Goal: Information Seeking & Learning: Learn about a topic

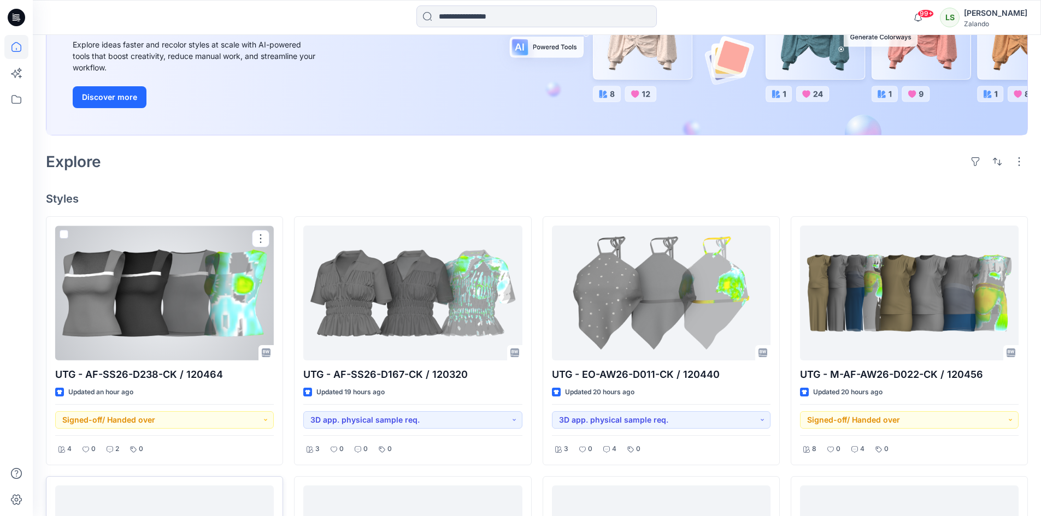
scroll to position [164, 0]
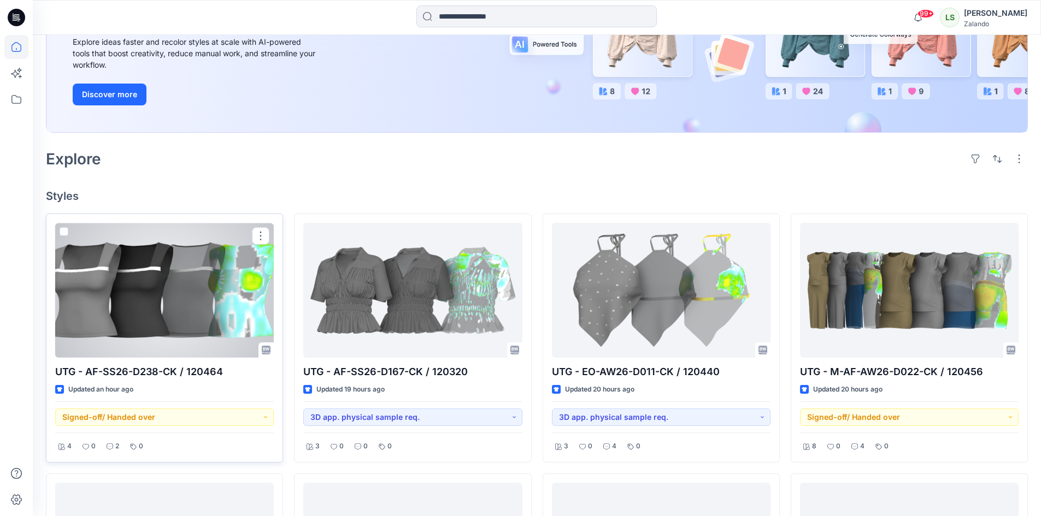
click at [197, 299] on div at bounding box center [164, 290] width 219 height 135
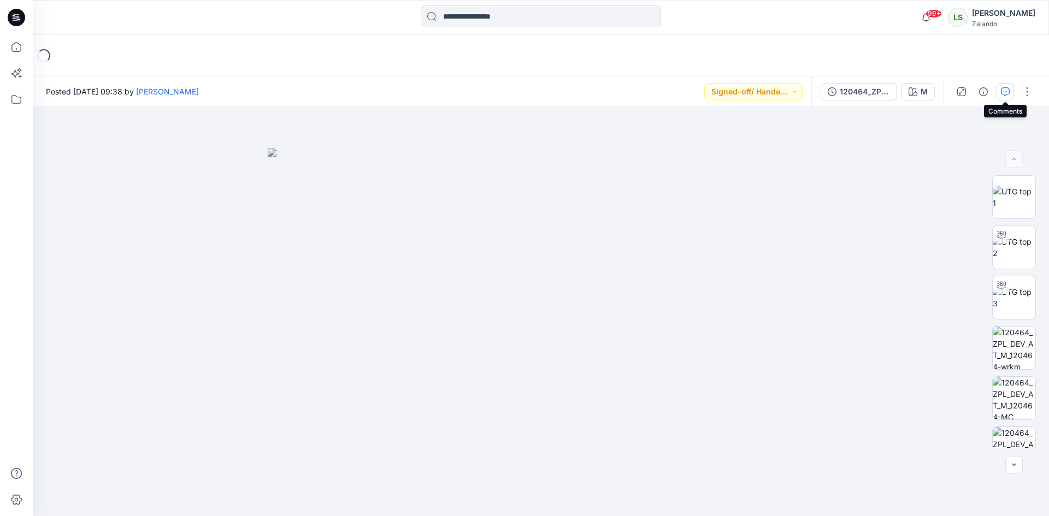
click at [1006, 91] on icon "button" at bounding box center [1005, 91] width 9 height 9
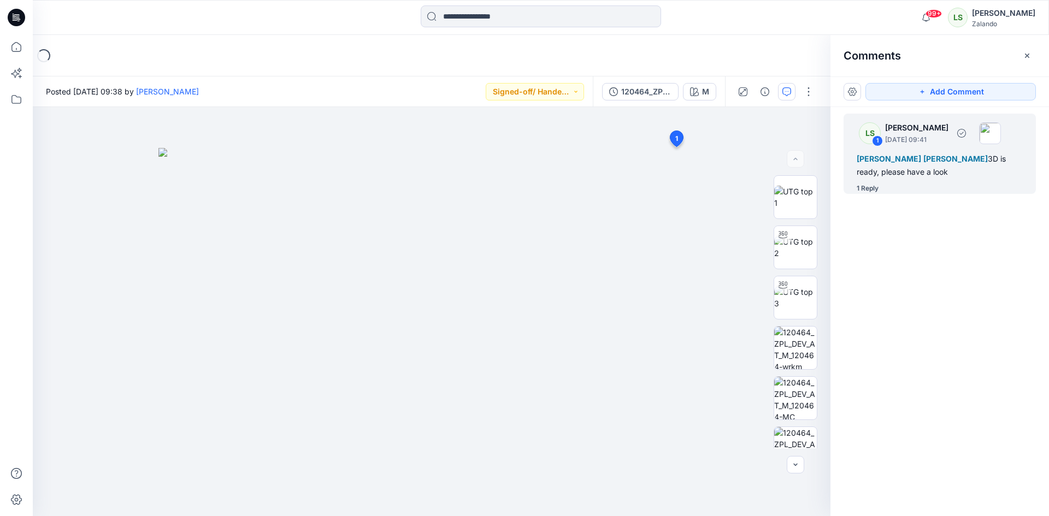
click at [876, 181] on div "LS 1 Lise Stougaard September 19, 2025 09:41 Alexandre Ivan Almeida Fonseca Ang…" at bounding box center [940, 154] width 192 height 80
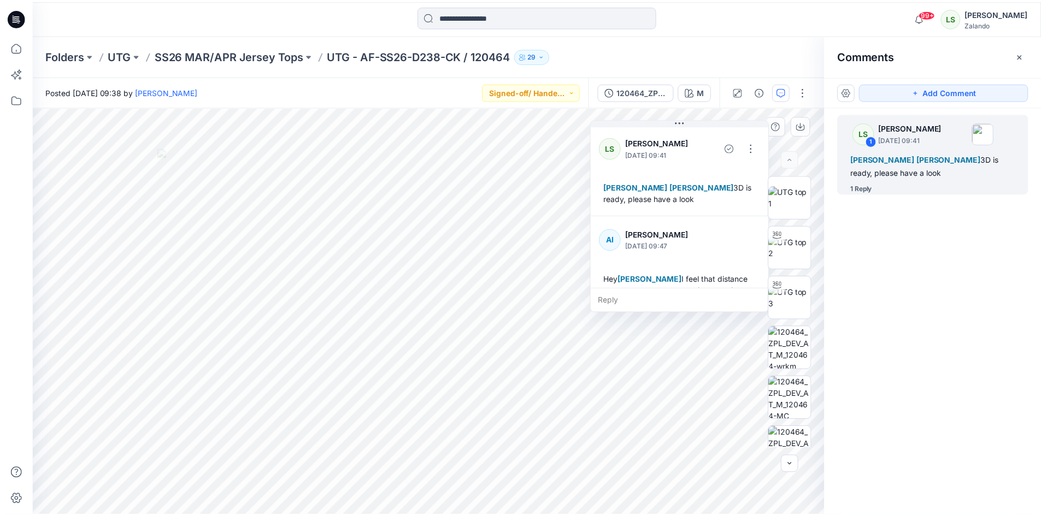
scroll to position [54, 0]
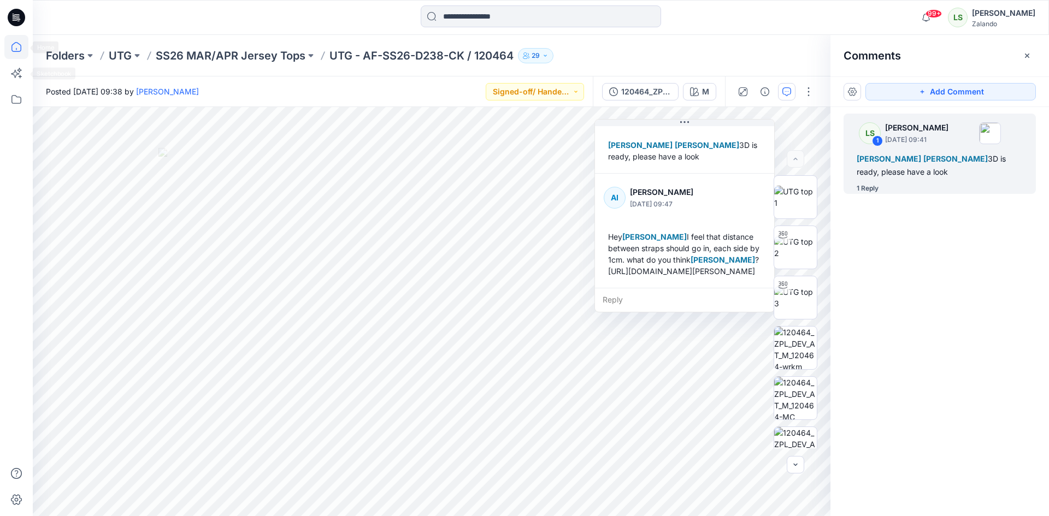
click at [20, 49] on icon at bounding box center [16, 47] width 24 height 24
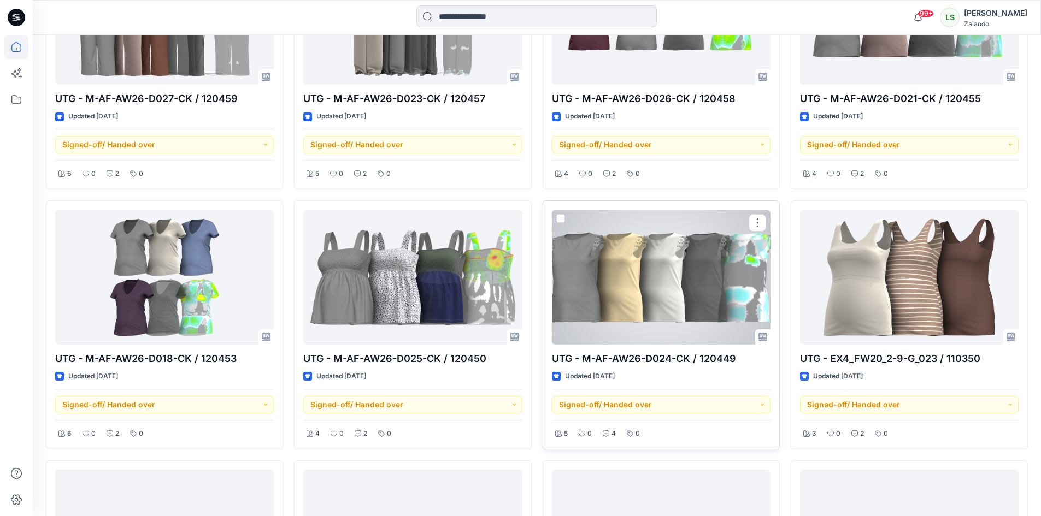
scroll to position [1010, 0]
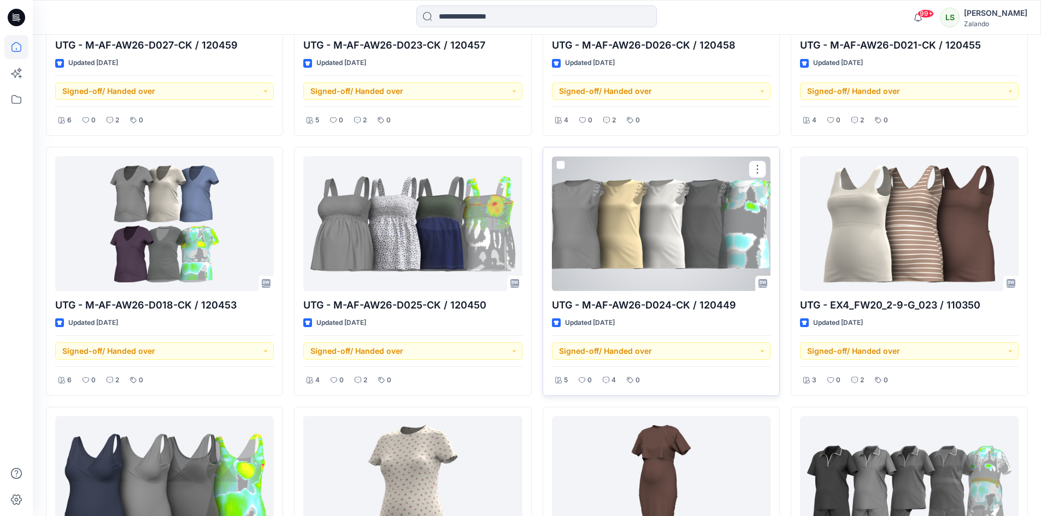
click at [692, 260] on div at bounding box center [661, 223] width 219 height 135
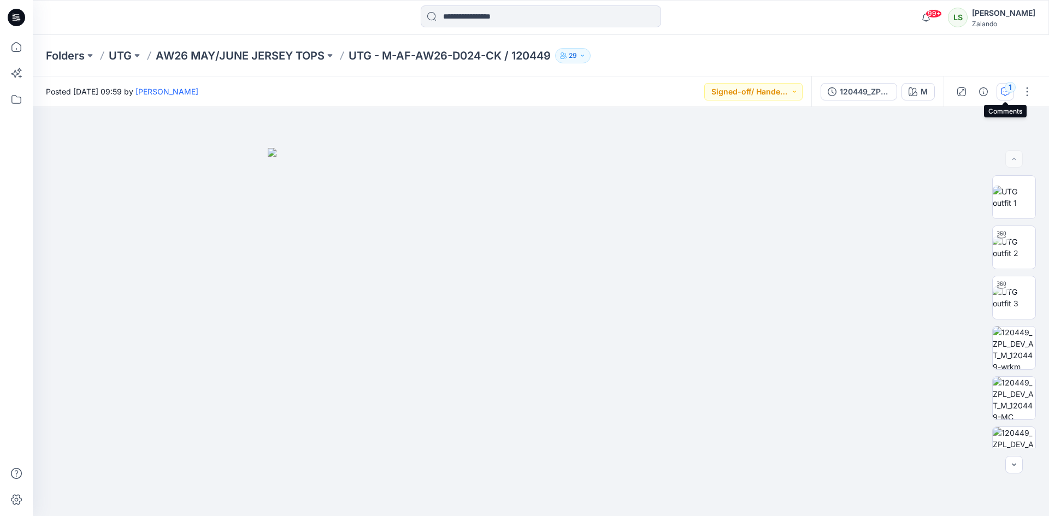
click at [1002, 95] on icon "button" at bounding box center [1005, 91] width 9 height 9
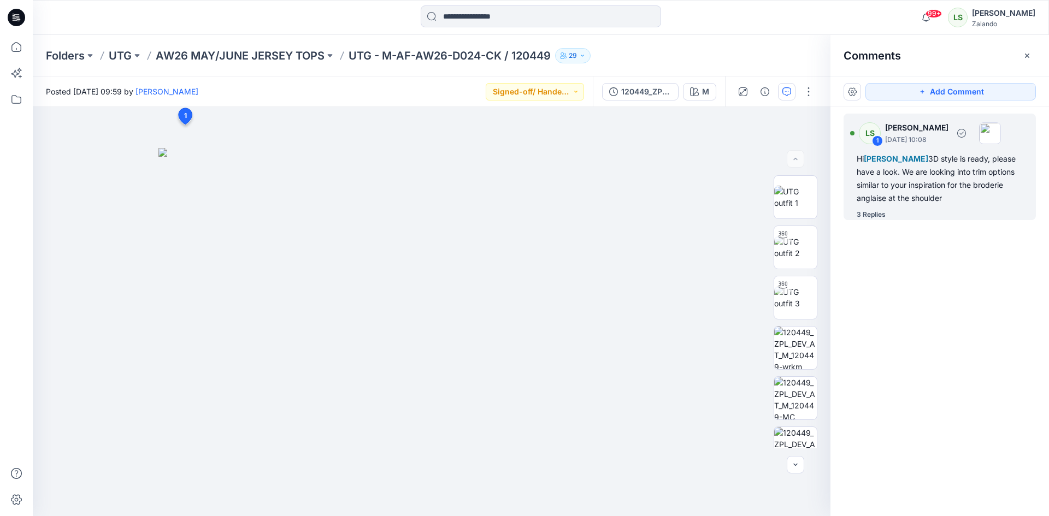
click at [884, 215] on div "3 Replies" at bounding box center [871, 214] width 29 height 11
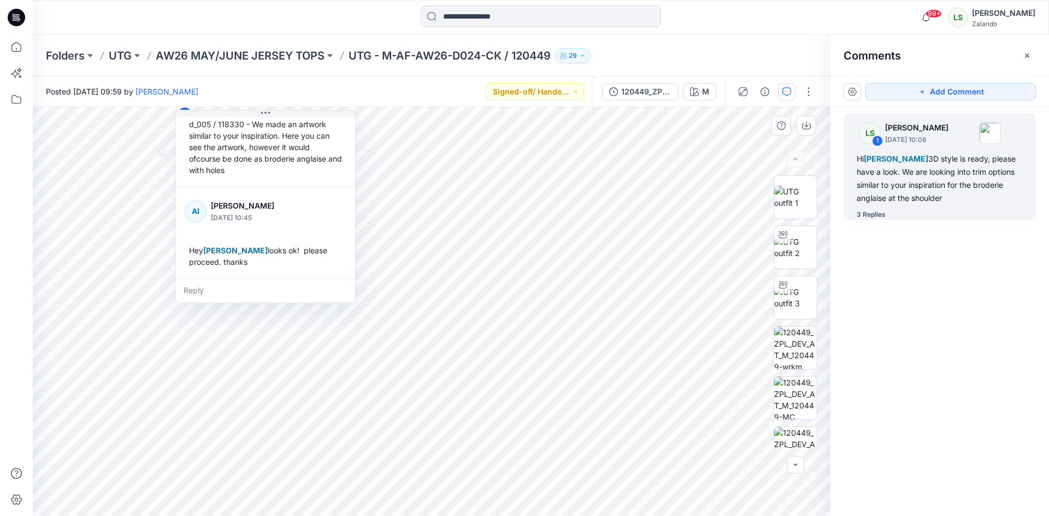
scroll to position [306, 0]
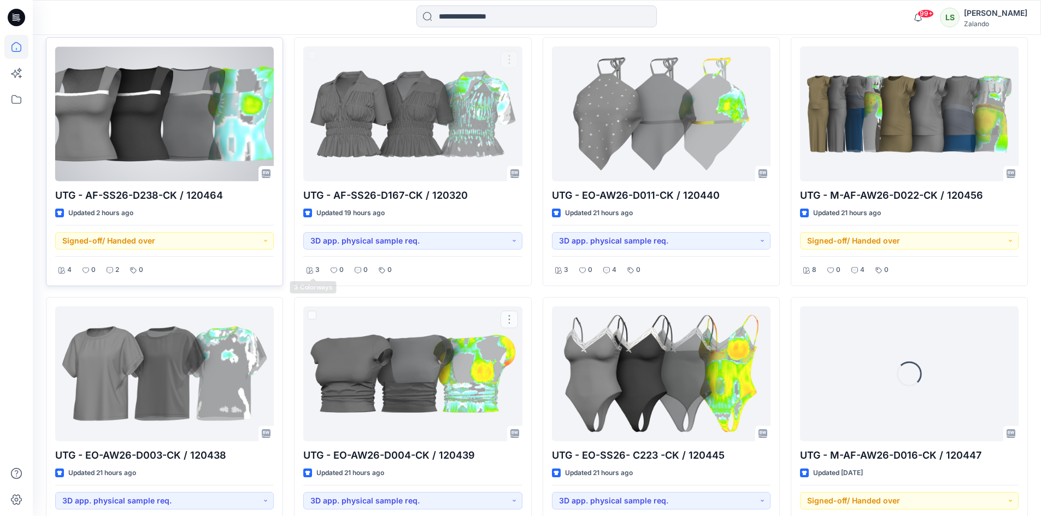
scroll to position [273, 0]
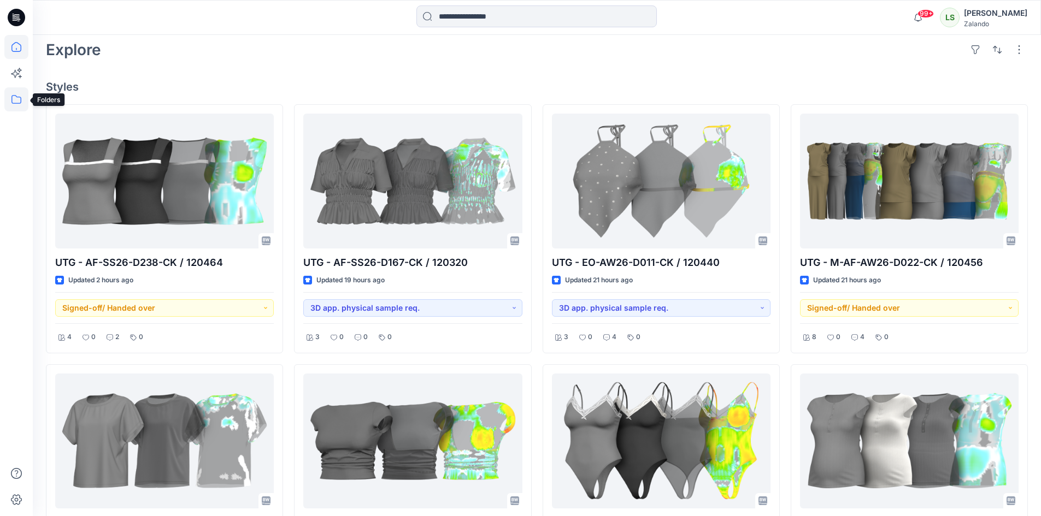
click at [19, 101] on icon at bounding box center [16, 99] width 24 height 24
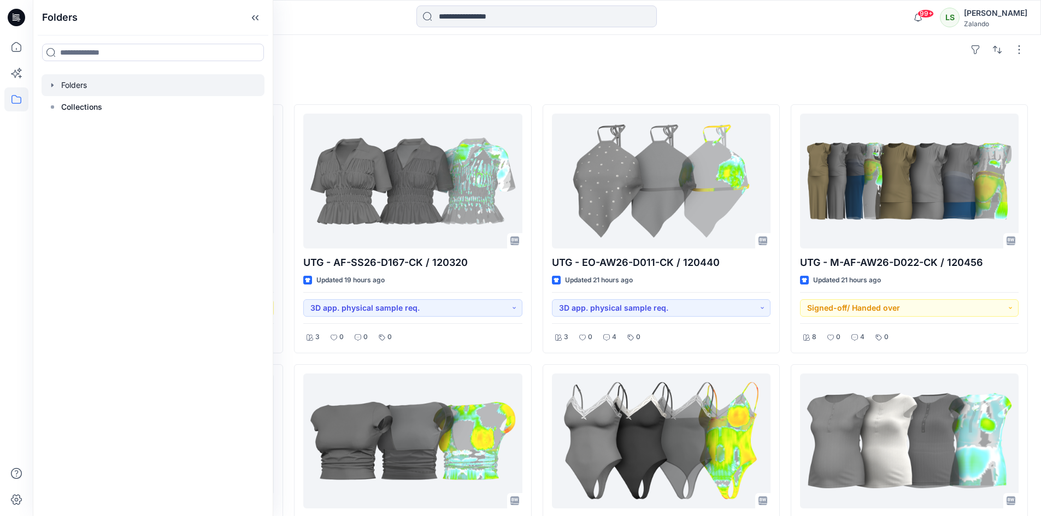
click at [55, 79] on div at bounding box center [153, 85] width 223 height 22
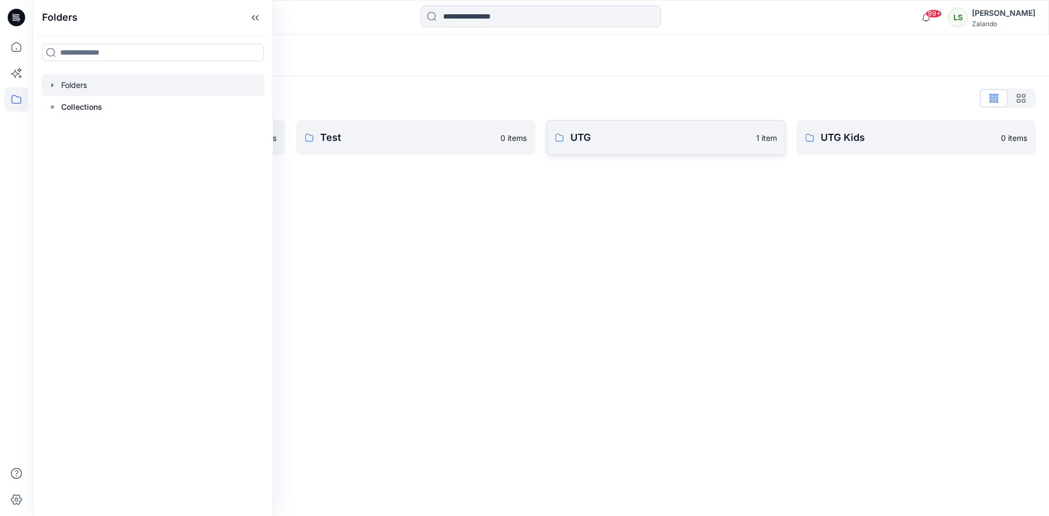
click at [638, 134] on p "UTG" at bounding box center [659, 137] width 179 height 15
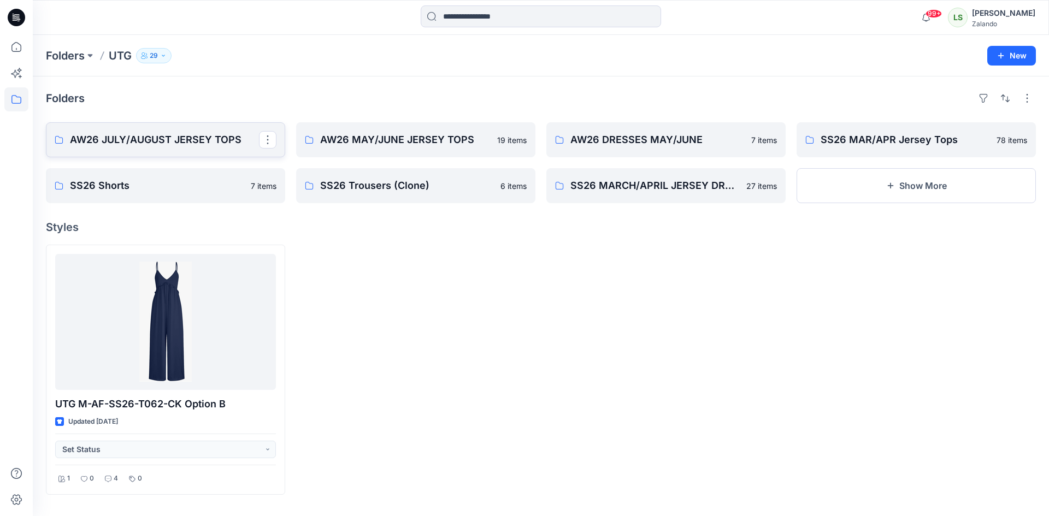
click at [133, 144] on p "AW26 JULY/AUGUST JERSEY TOPS" at bounding box center [164, 139] width 189 height 15
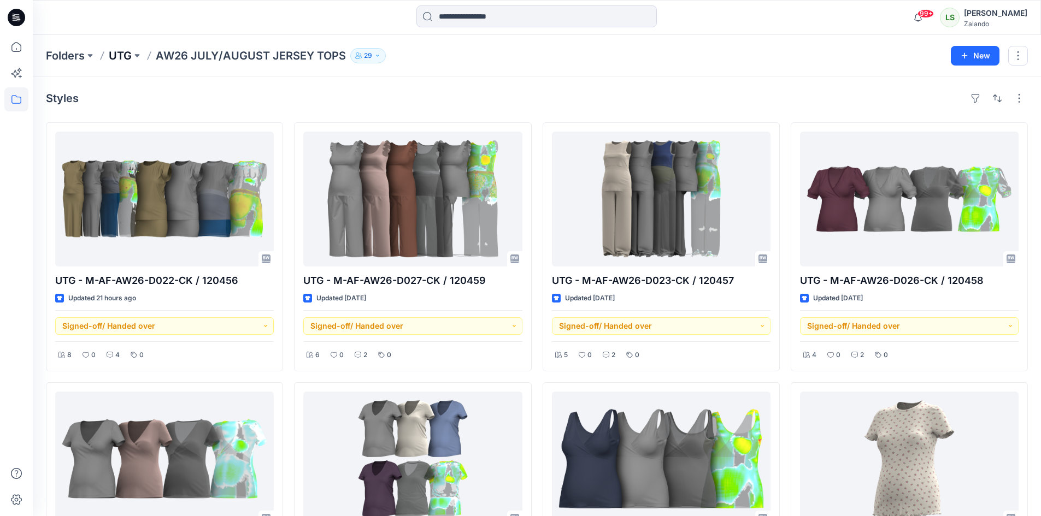
click at [126, 52] on p "UTG" at bounding box center [120, 55] width 23 height 15
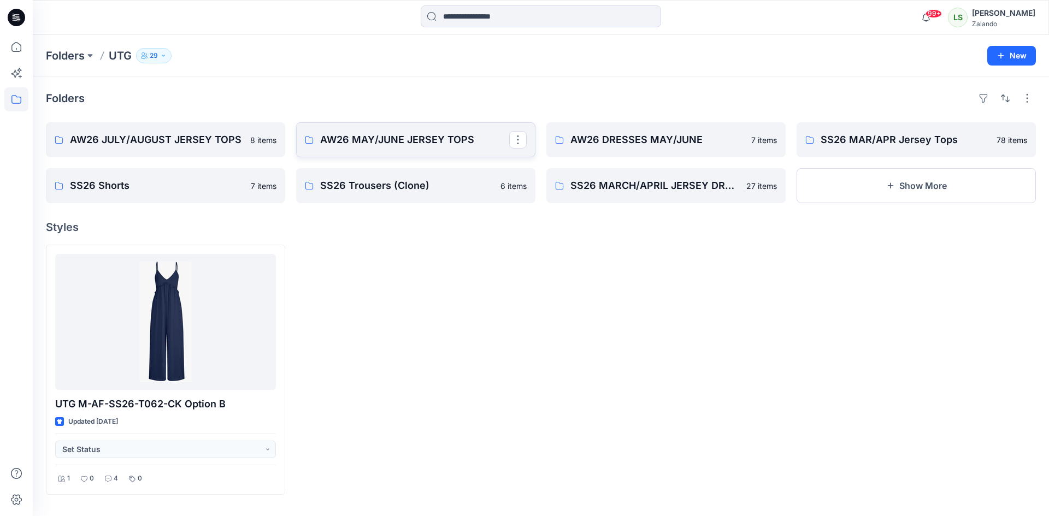
click at [386, 155] on link "AW26 MAY/JUNE JERSEY TOPS" at bounding box center [415, 139] width 239 height 35
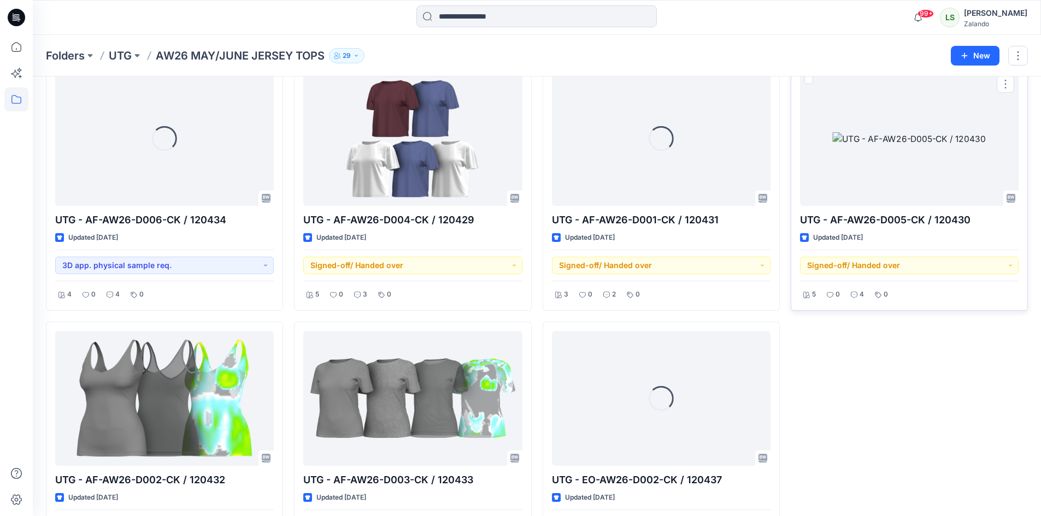
scroll to position [908, 0]
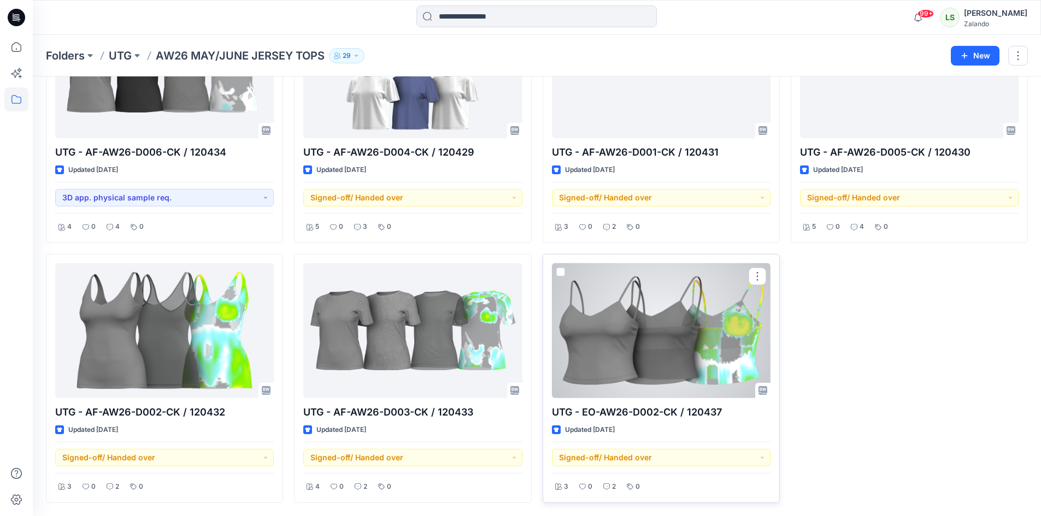
click at [712, 353] on div at bounding box center [661, 330] width 219 height 135
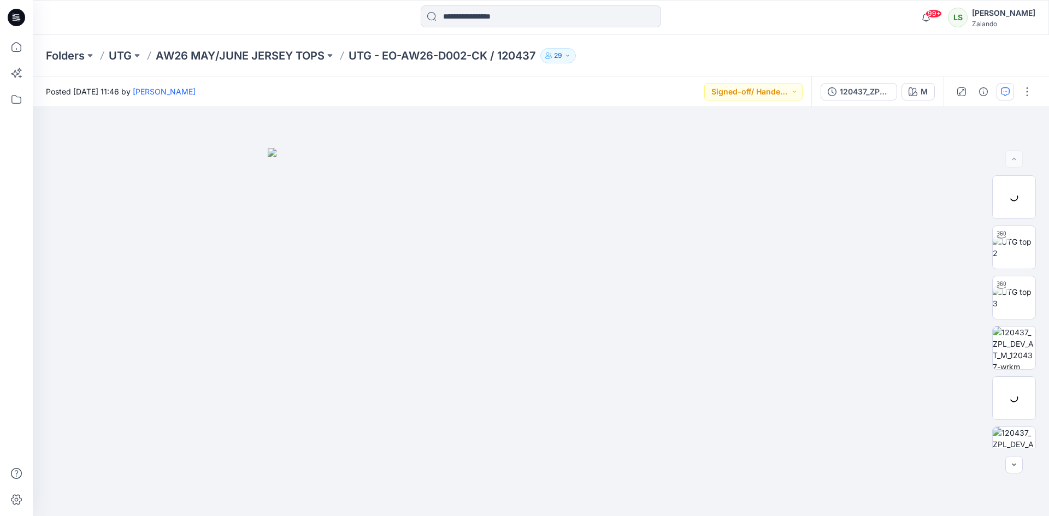
click at [1005, 96] on button "button" at bounding box center [1004, 91] width 17 height 17
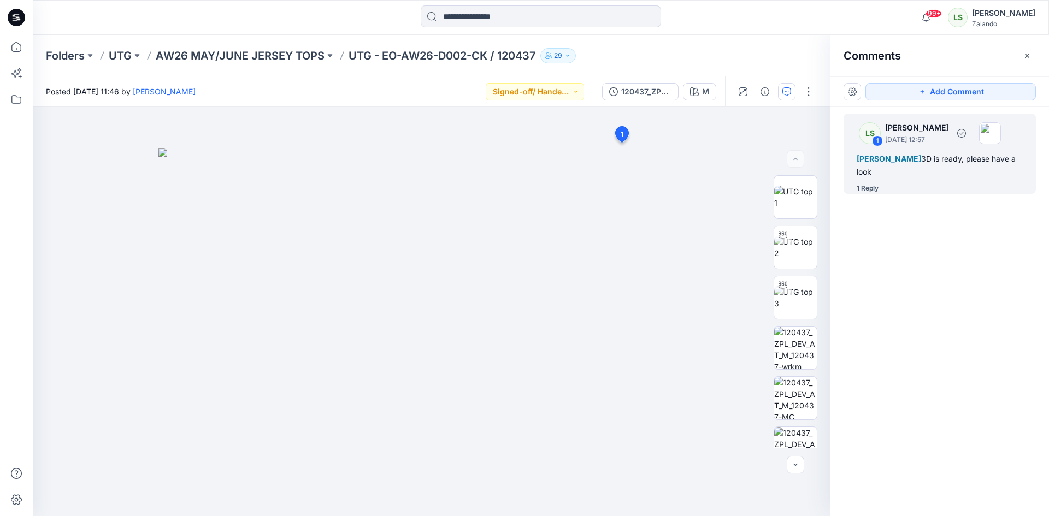
click at [878, 186] on div "1 Reply" at bounding box center [868, 188] width 22 height 11
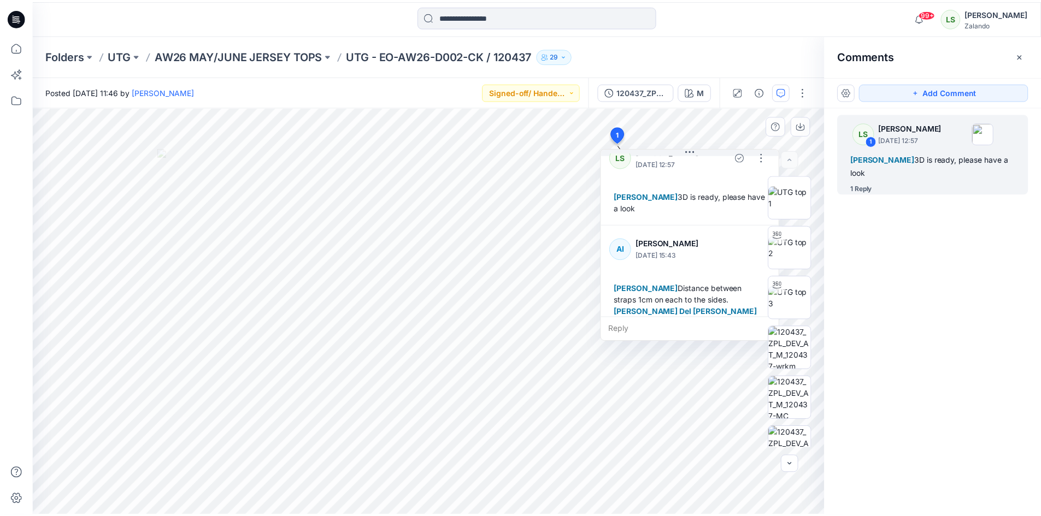
scroll to position [31, 0]
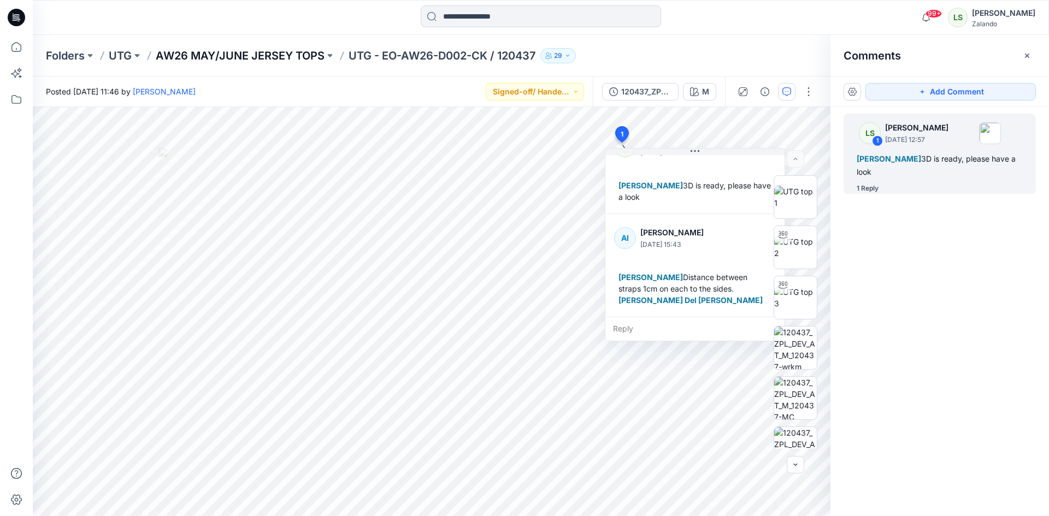
click at [263, 57] on p "AW26 MAY/JUNE JERSEY TOPS" at bounding box center [240, 55] width 169 height 15
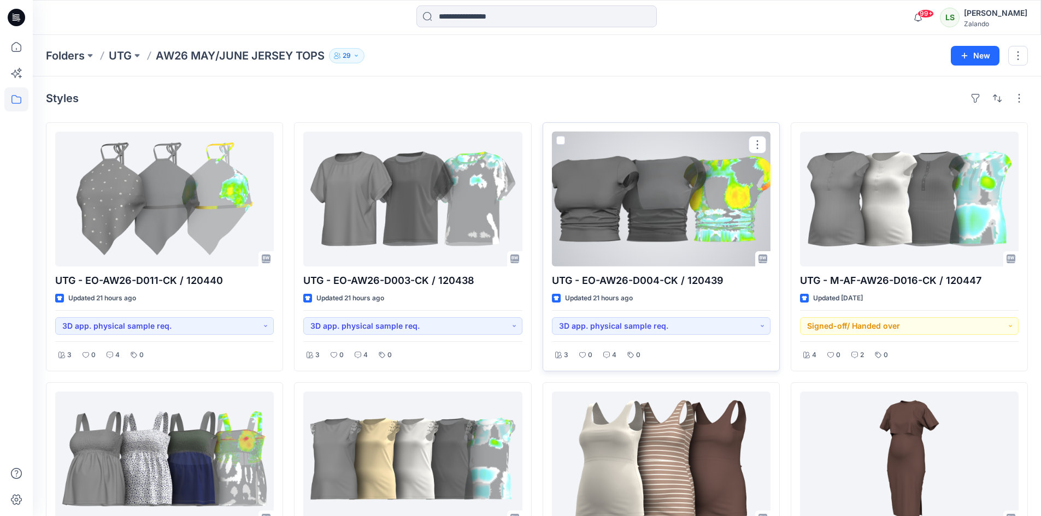
click at [687, 190] on div at bounding box center [661, 199] width 219 height 135
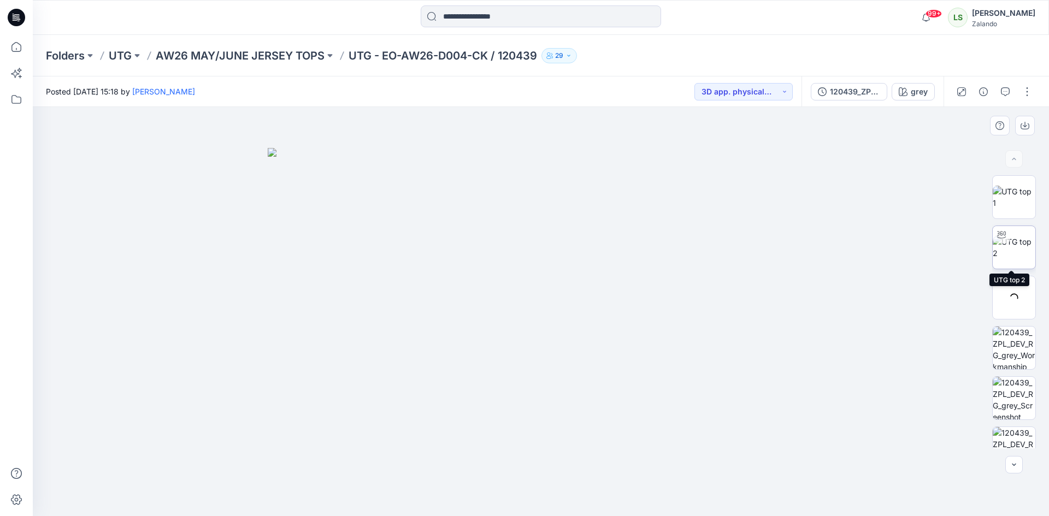
click at [1013, 240] on img at bounding box center [1014, 247] width 43 height 23
click at [1016, 204] on img at bounding box center [1014, 197] width 43 height 23
click at [1005, 92] on icon "button" at bounding box center [1005, 91] width 9 height 9
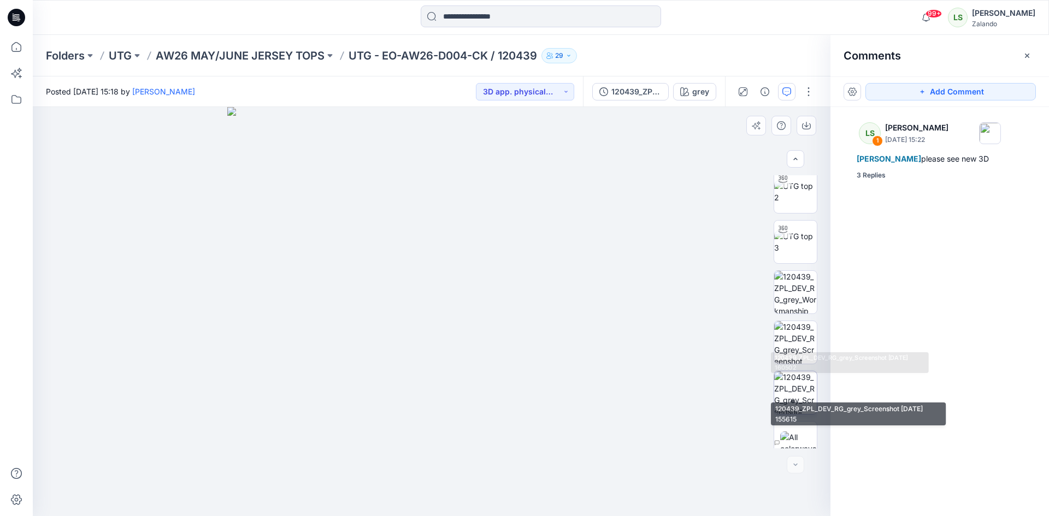
scroll to position [72, 0]
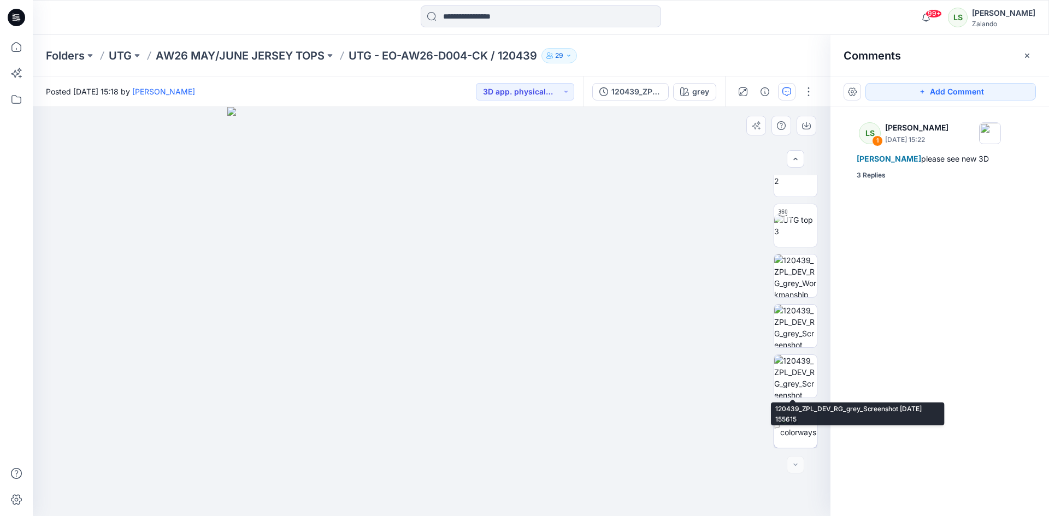
click at [791, 417] on img at bounding box center [798, 426] width 37 height 23
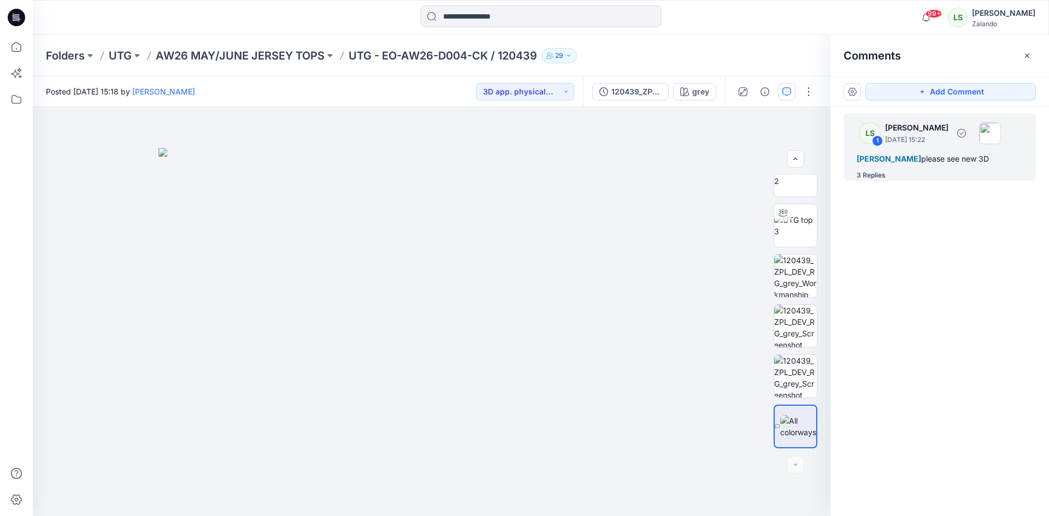
click at [881, 181] on div "3 Replies" at bounding box center [871, 175] width 29 height 11
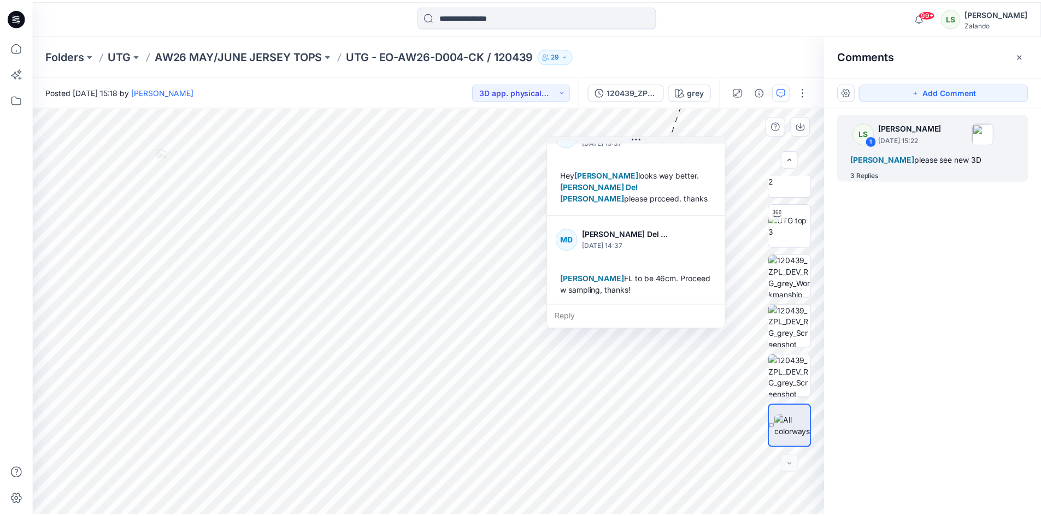
scroll to position [106, 0]
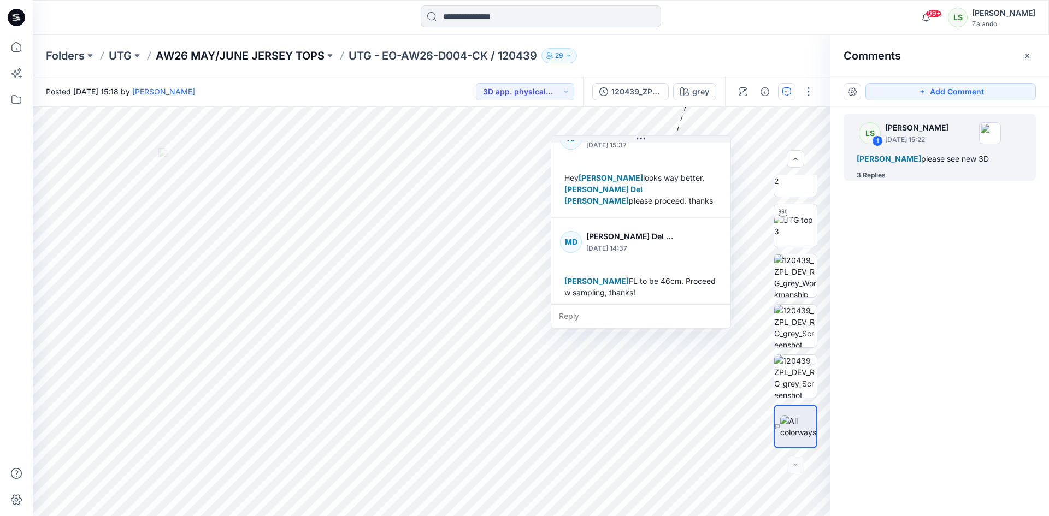
click at [303, 57] on p "AW26 MAY/JUNE JERSEY TOPS" at bounding box center [240, 55] width 169 height 15
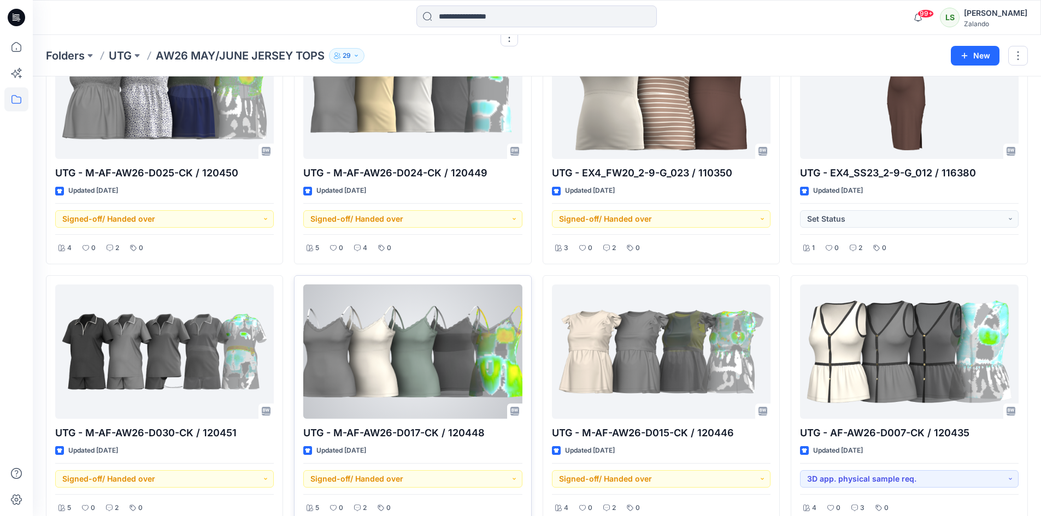
scroll to position [382, 0]
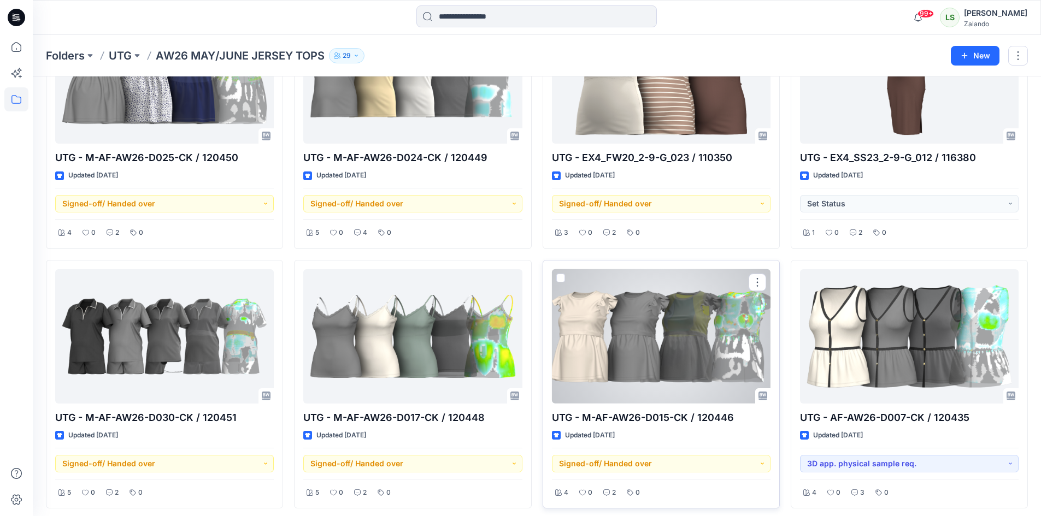
click at [626, 339] on div at bounding box center [661, 336] width 219 height 135
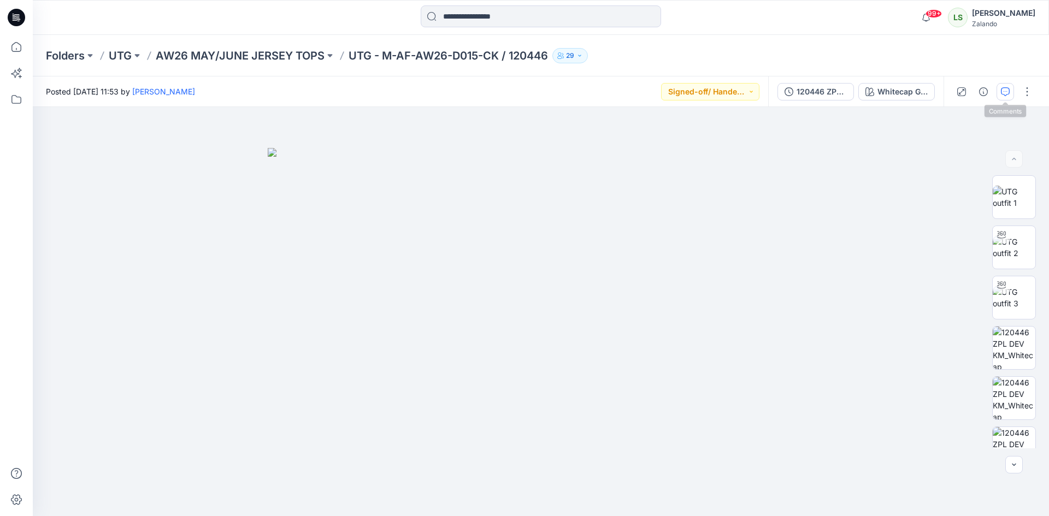
click at [1007, 88] on icon "button" at bounding box center [1005, 91] width 9 height 9
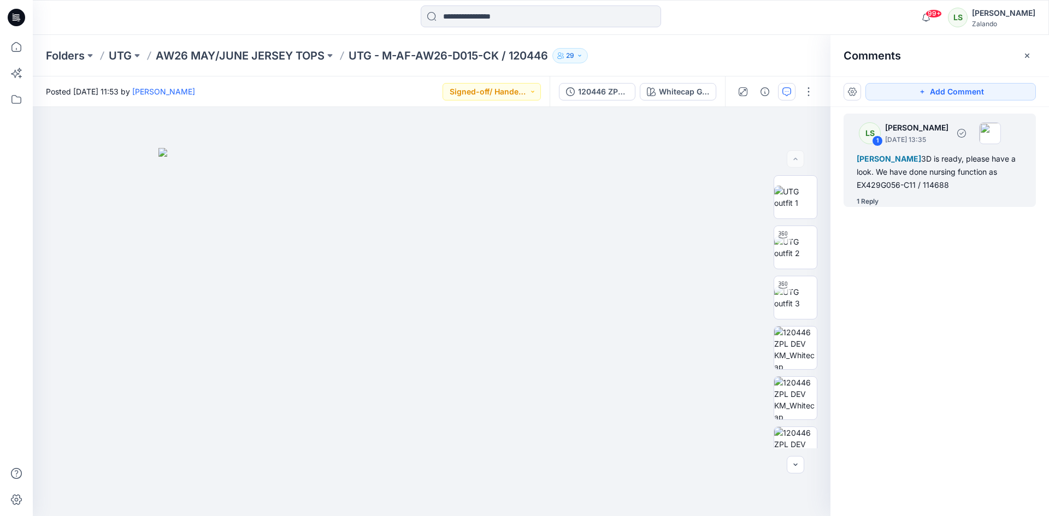
click at [870, 204] on div "1 Reply" at bounding box center [868, 201] width 22 height 11
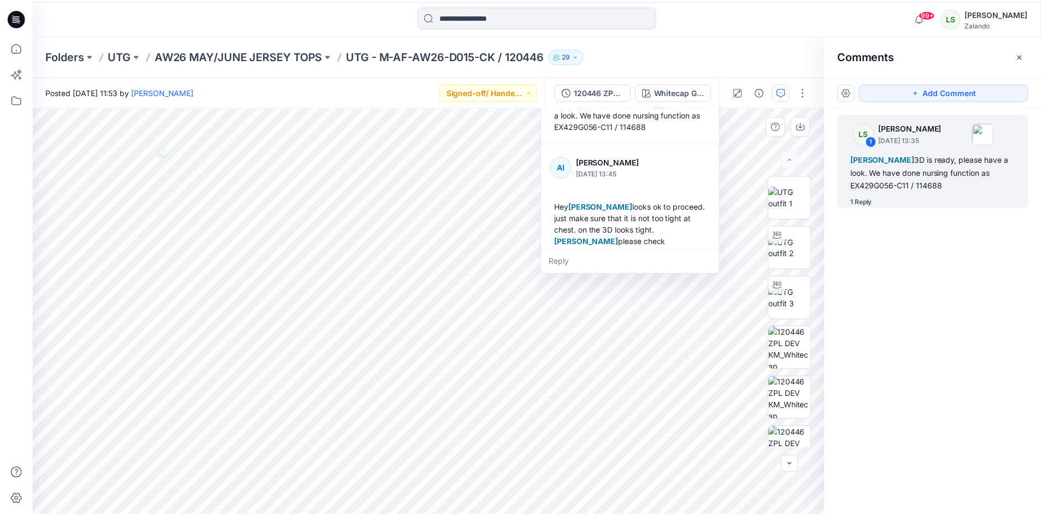
scroll to position [65, 0]
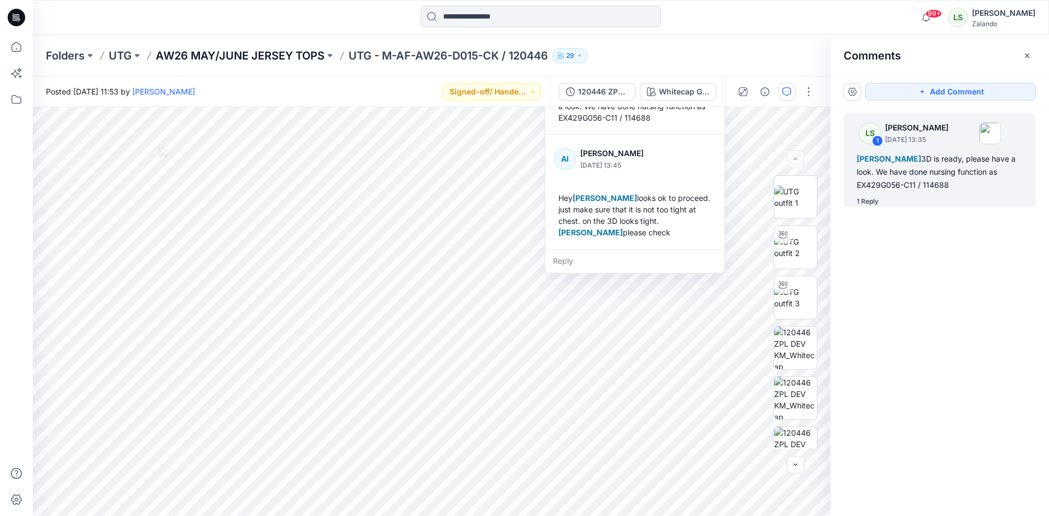
click at [292, 51] on p "AW26 MAY/JUNE JERSEY TOPS" at bounding box center [240, 55] width 169 height 15
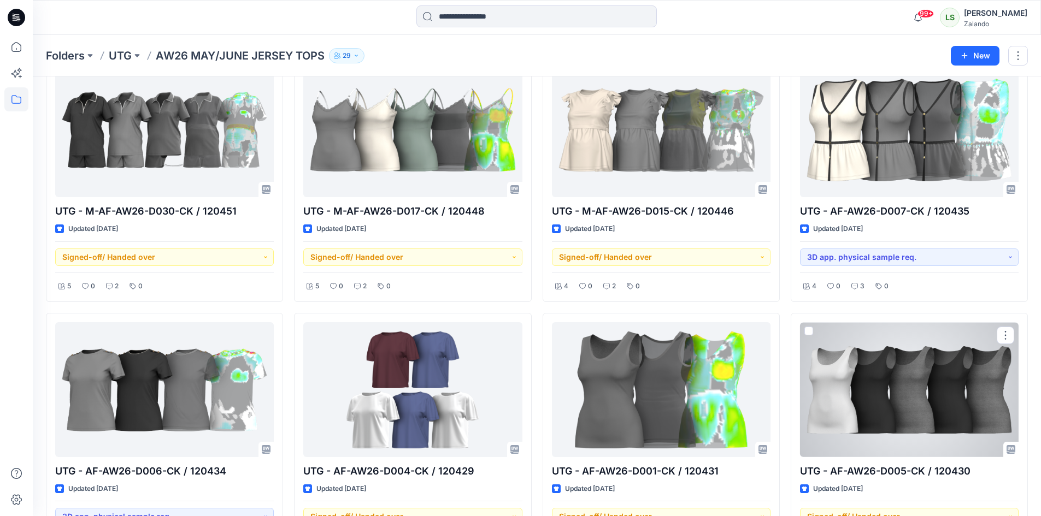
scroll to position [580, 0]
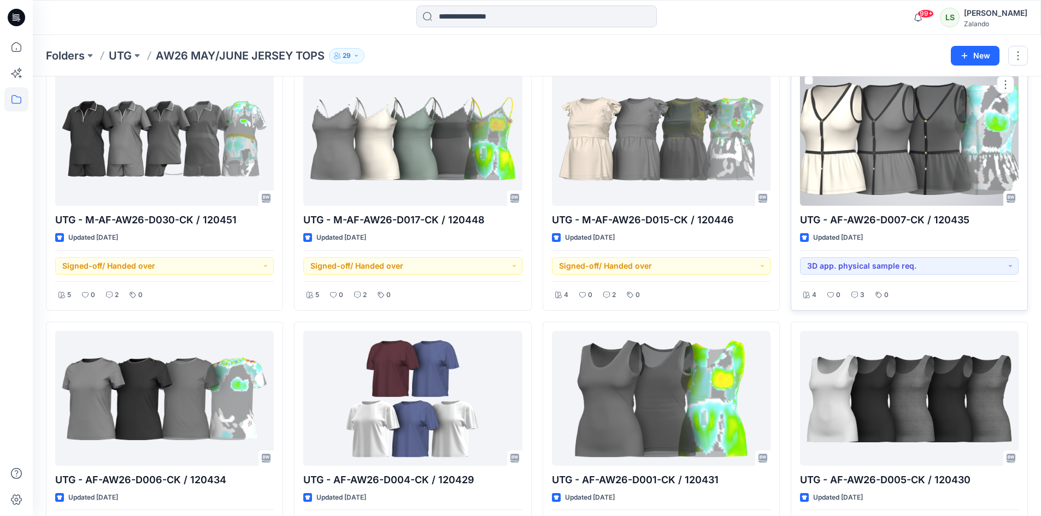
click at [922, 182] on div at bounding box center [909, 139] width 219 height 135
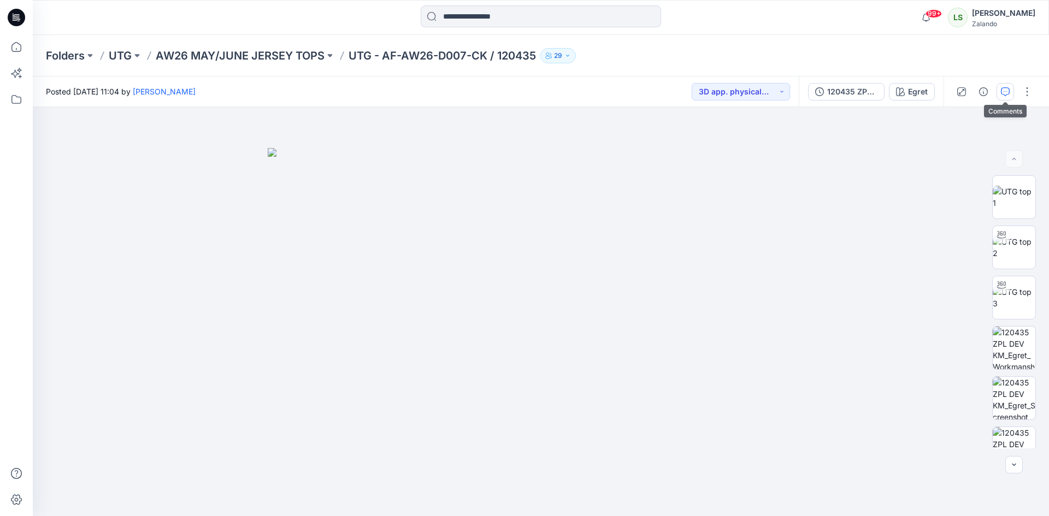
click at [1006, 92] on icon "button" at bounding box center [1005, 91] width 9 height 9
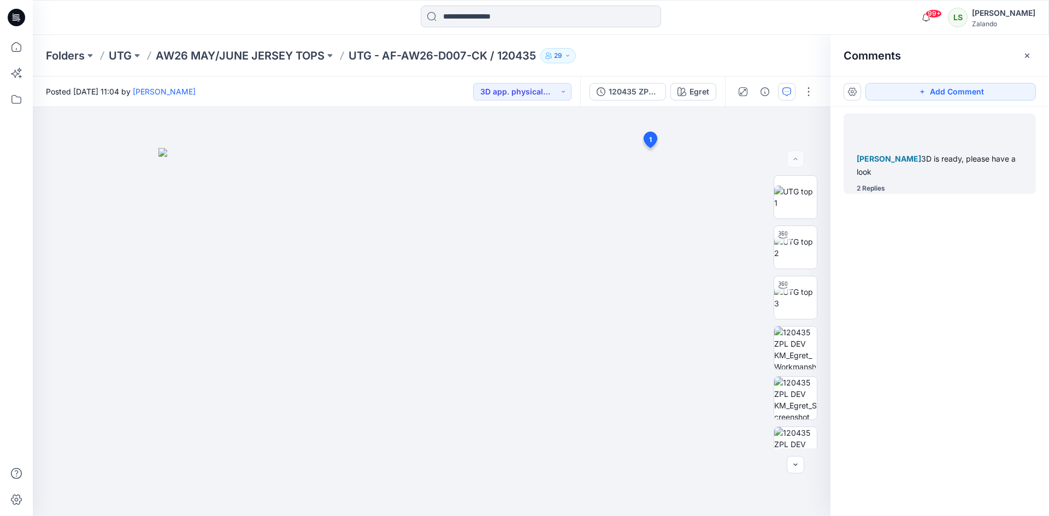
click at [881, 187] on div "2 Replies" at bounding box center [871, 188] width 28 height 11
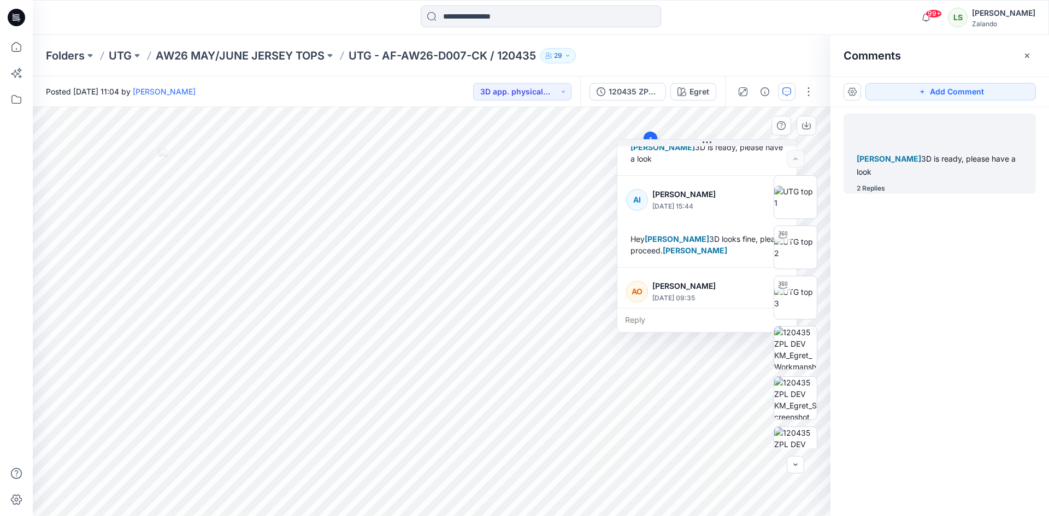
scroll to position [122, 0]
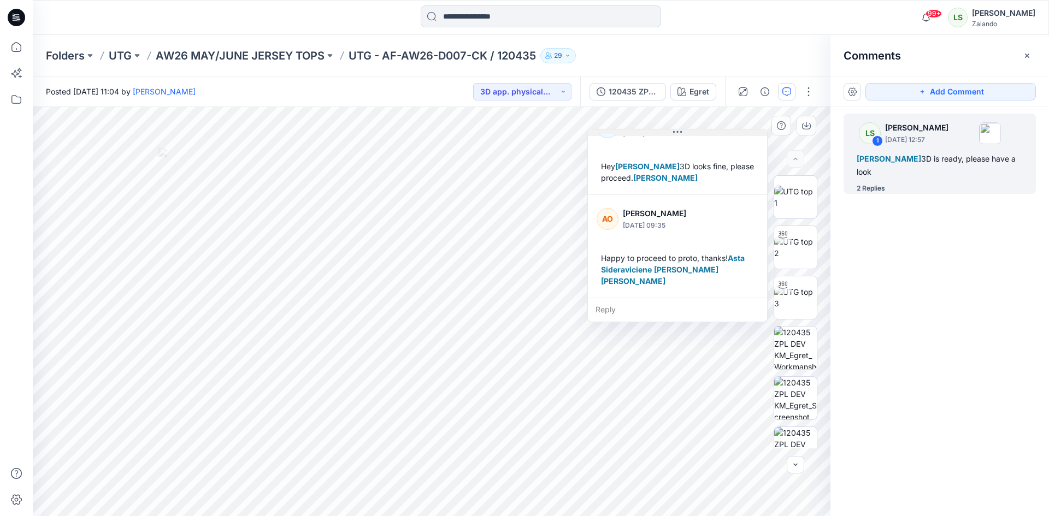
drag, startPoint x: 708, startPoint y: 143, endPoint x: 671, endPoint y: 131, distance: 38.5
click at [673, 131] on icon at bounding box center [677, 132] width 9 height 2
click at [229, 59] on p "AW26 MAY/JUNE JERSEY TOPS" at bounding box center [240, 55] width 169 height 15
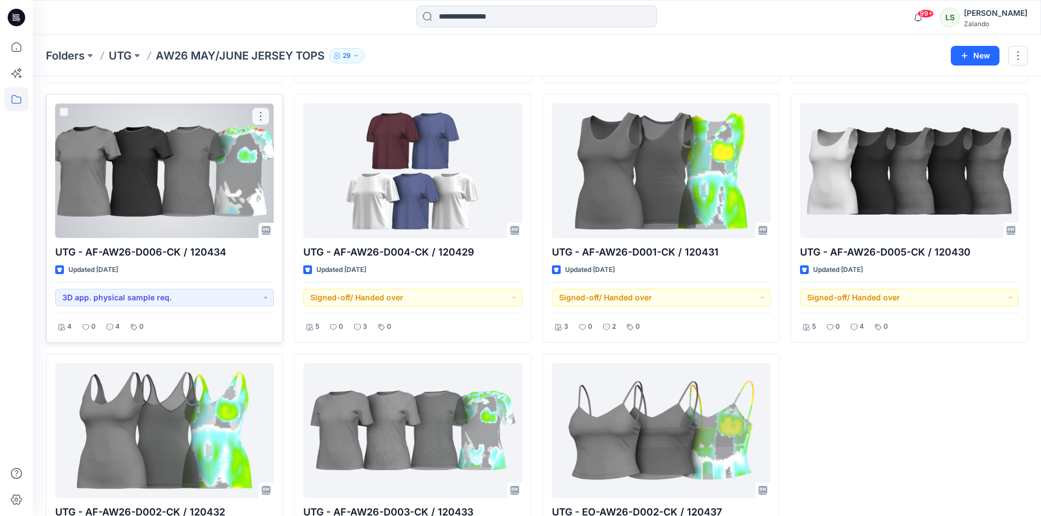
scroll to position [799, 0]
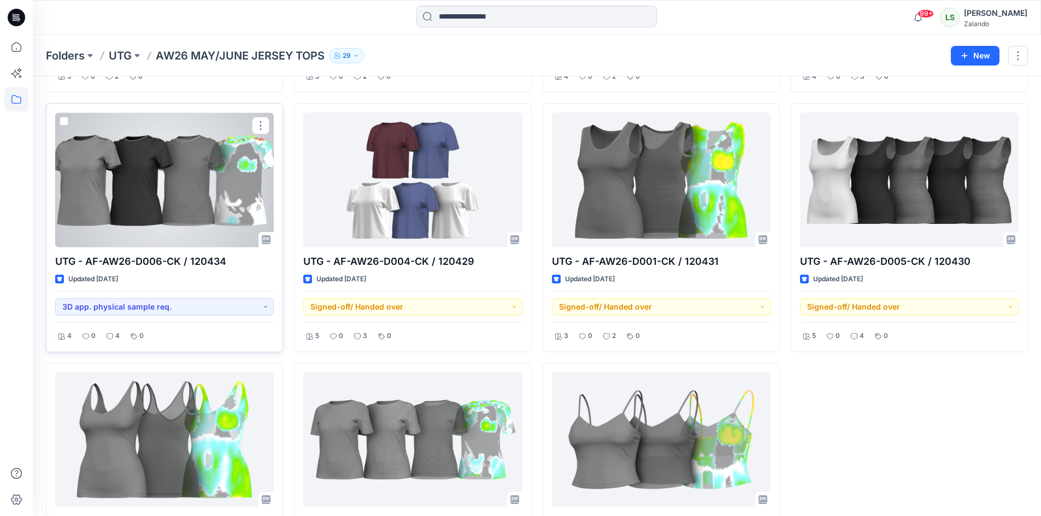
click at [168, 185] on div at bounding box center [164, 180] width 219 height 135
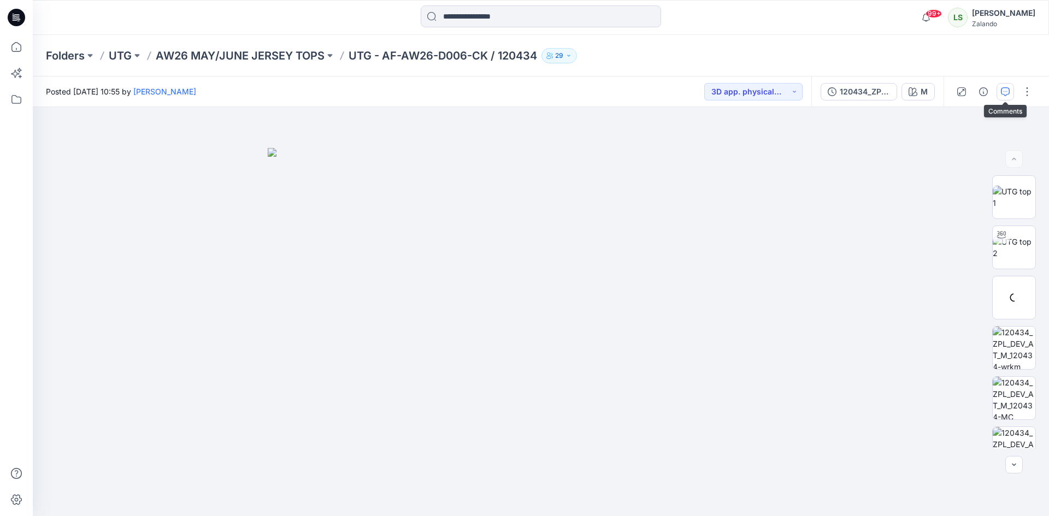
click at [1001, 96] on icon "button" at bounding box center [1005, 91] width 9 height 9
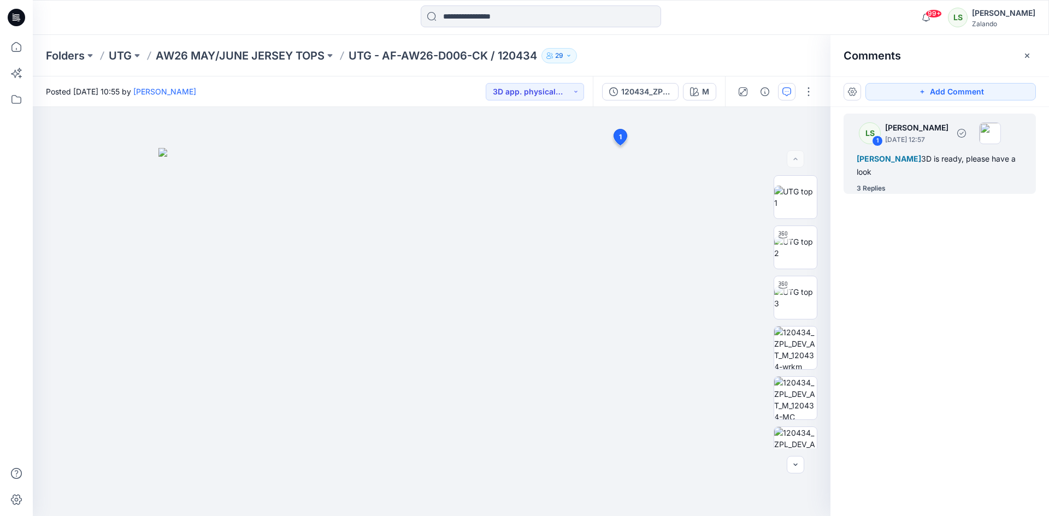
click at [863, 191] on div "3 Replies" at bounding box center [871, 188] width 29 height 11
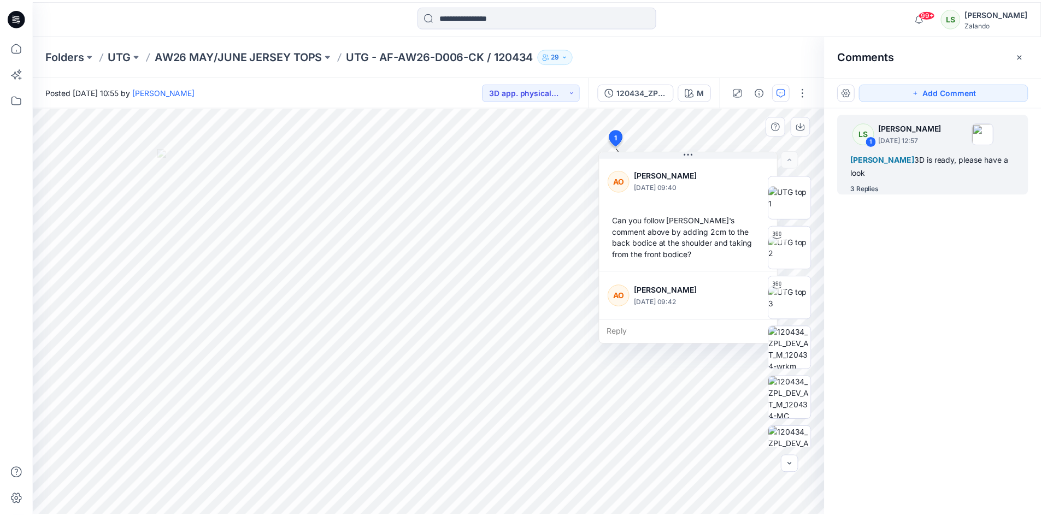
scroll to position [260, 0]
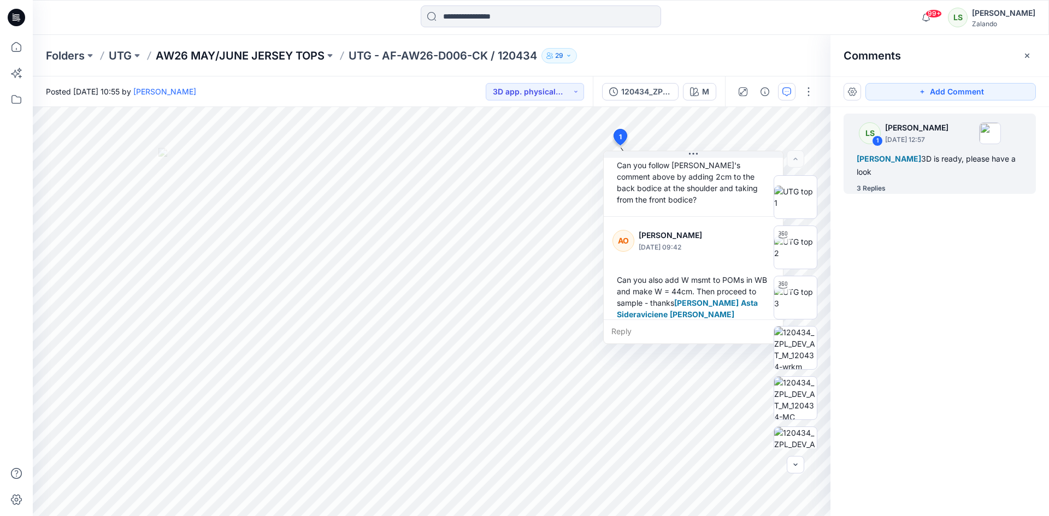
click at [270, 54] on p "AW26 MAY/JUNE JERSEY TOPS" at bounding box center [240, 55] width 169 height 15
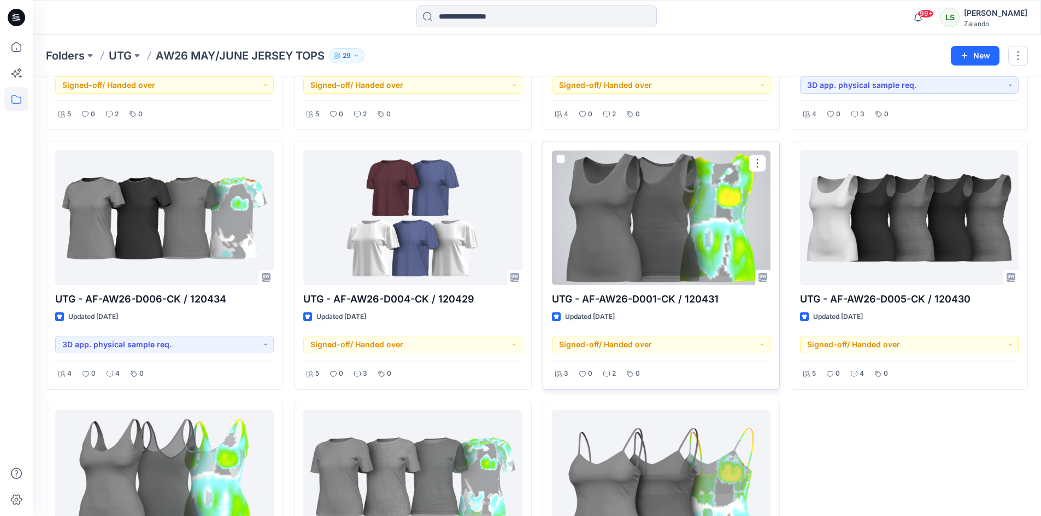
scroll to position [874, 0]
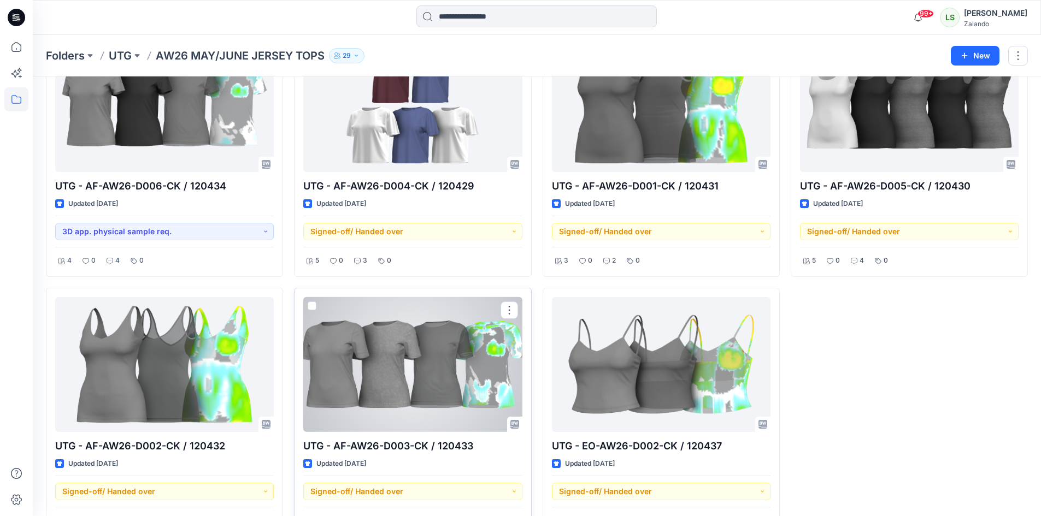
click at [380, 384] on div at bounding box center [412, 364] width 219 height 135
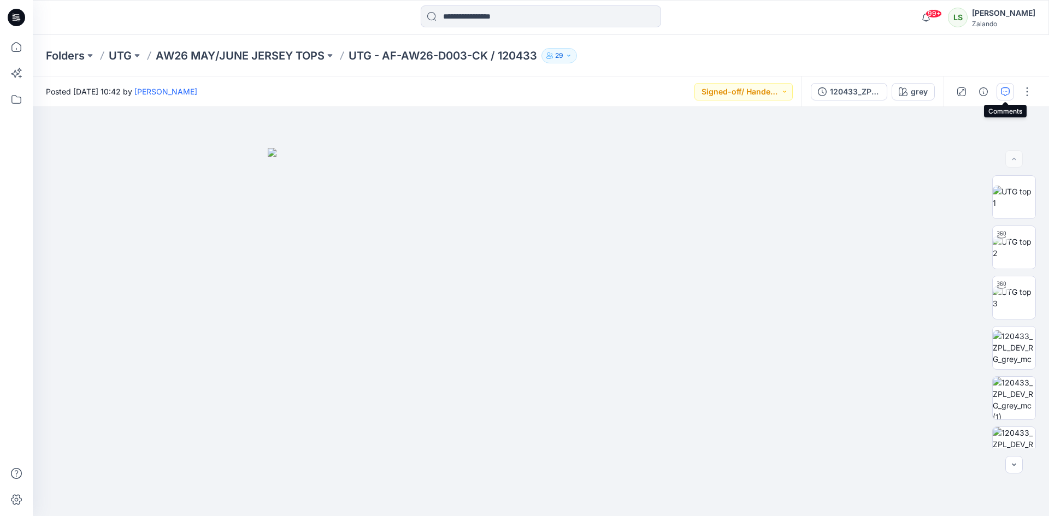
click at [1006, 98] on button "button" at bounding box center [1004, 91] width 17 height 17
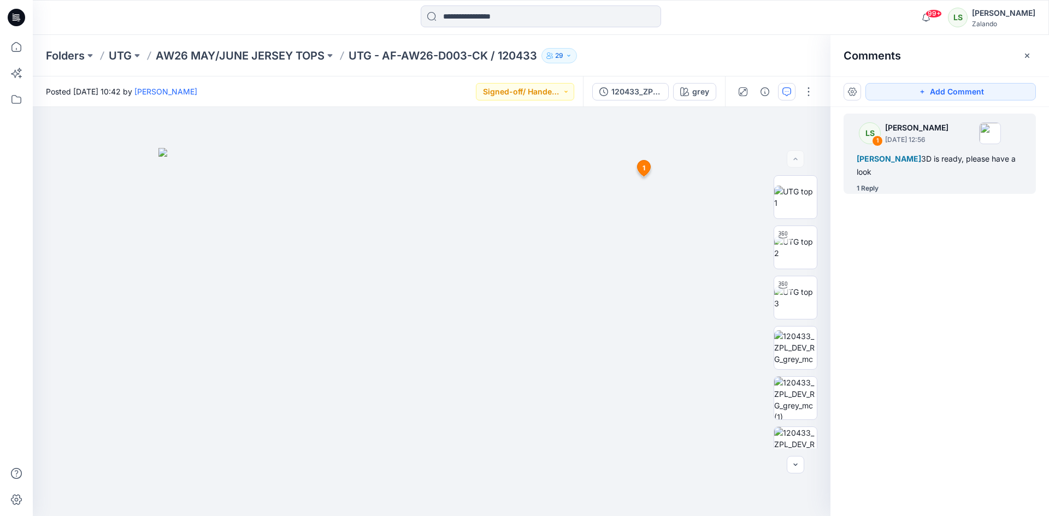
drag, startPoint x: 889, startPoint y: 194, endPoint x: 882, endPoint y: 192, distance: 8.1
click at [888, 194] on div "LS 1 Lise Stougaard September 12, 2025 12:56 Alexandre Ivan Almeida Fonseca 3D …" at bounding box center [939, 291] width 219 height 369
click at [881, 191] on div "1 Reply" at bounding box center [946, 188] width 179 height 11
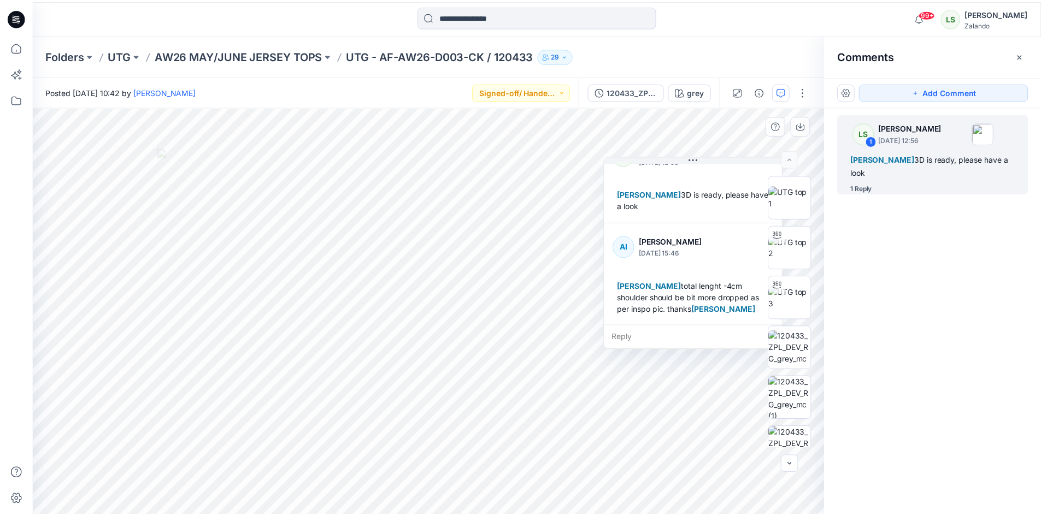
scroll to position [31, 0]
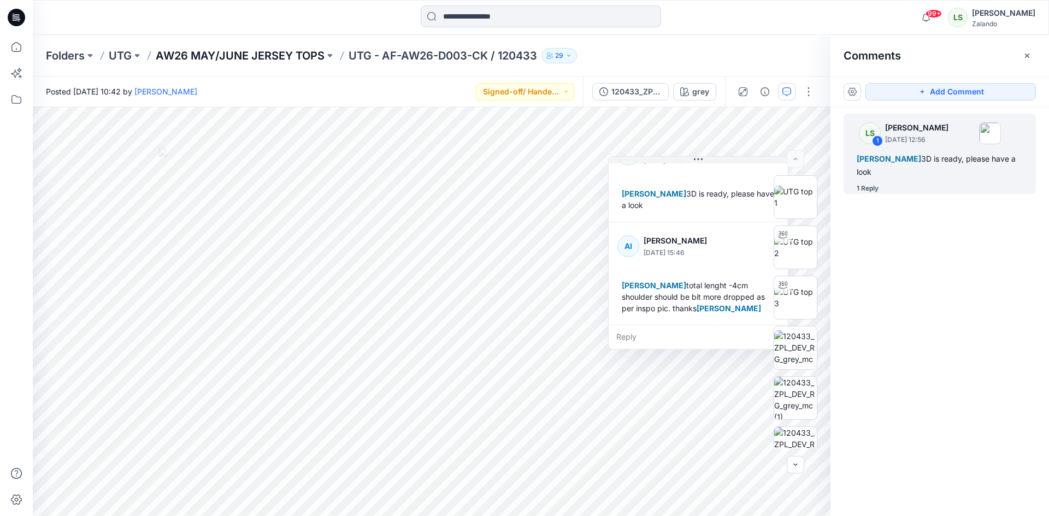
click at [273, 54] on p "AW26 MAY/JUNE JERSEY TOPS" at bounding box center [240, 55] width 169 height 15
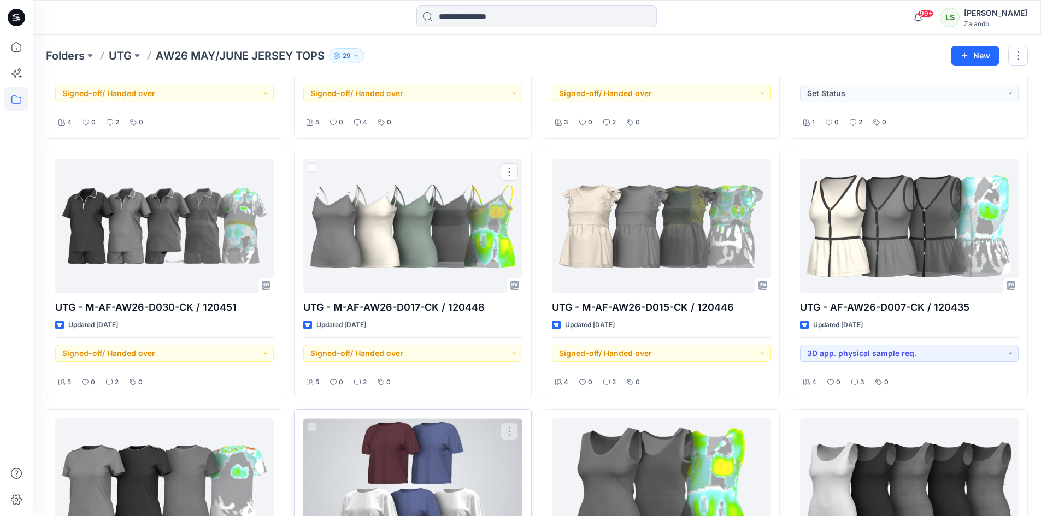
scroll to position [656, 0]
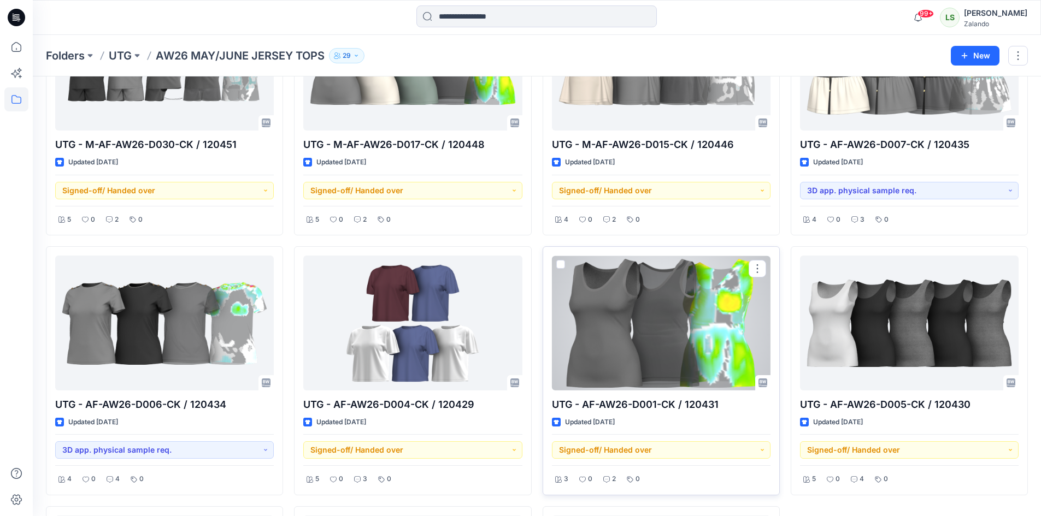
click at [668, 355] on div at bounding box center [661, 323] width 219 height 135
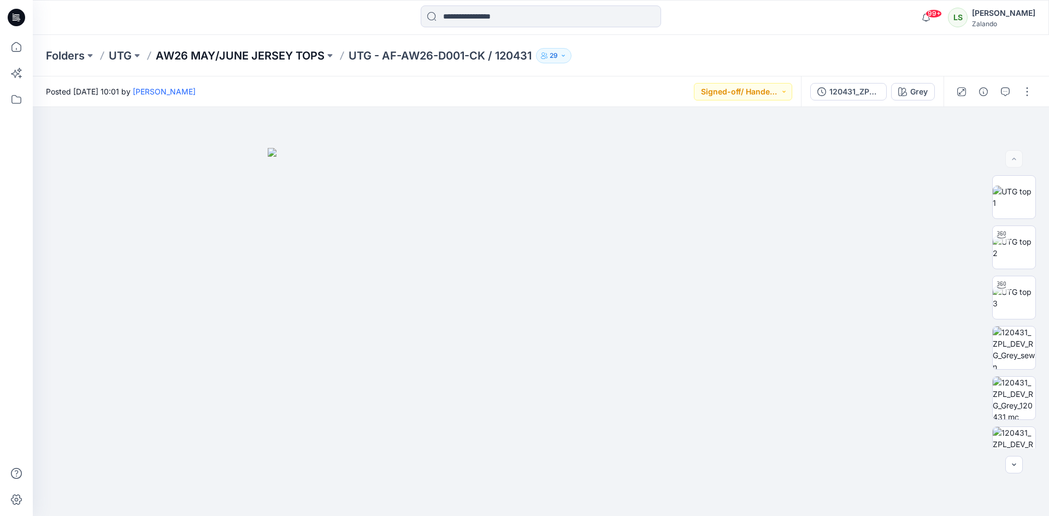
click at [284, 49] on p "AW26 MAY/JUNE JERSEY TOPS" at bounding box center [240, 55] width 169 height 15
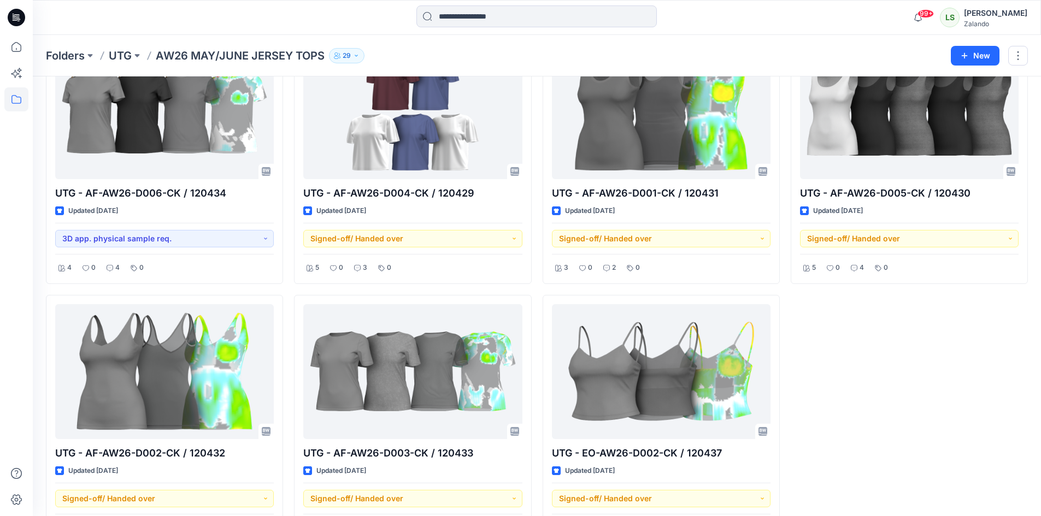
scroll to position [908, 0]
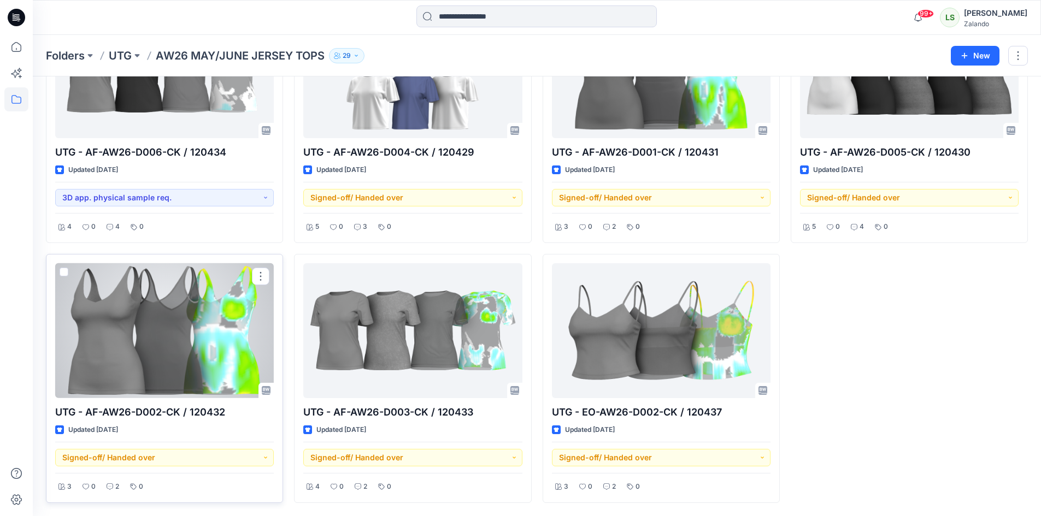
click at [205, 365] on div at bounding box center [164, 330] width 219 height 135
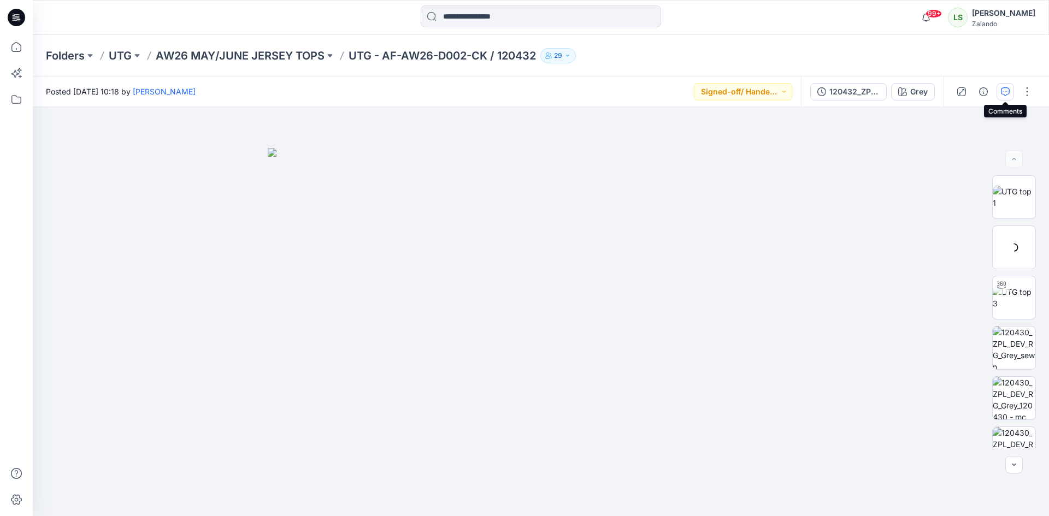
click at [1002, 86] on button "button" at bounding box center [1004, 91] width 17 height 17
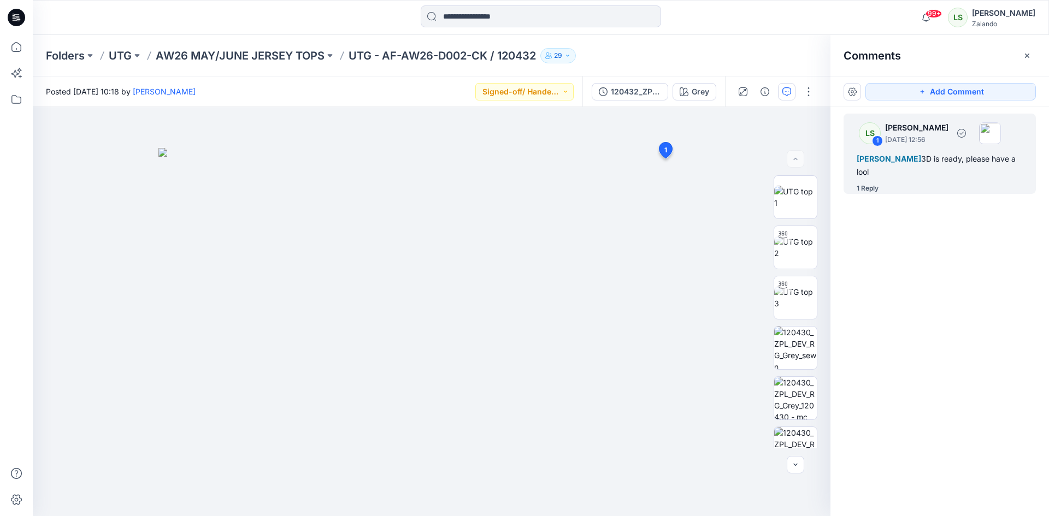
click at [867, 183] on div "1 Reply" at bounding box center [868, 188] width 22 height 11
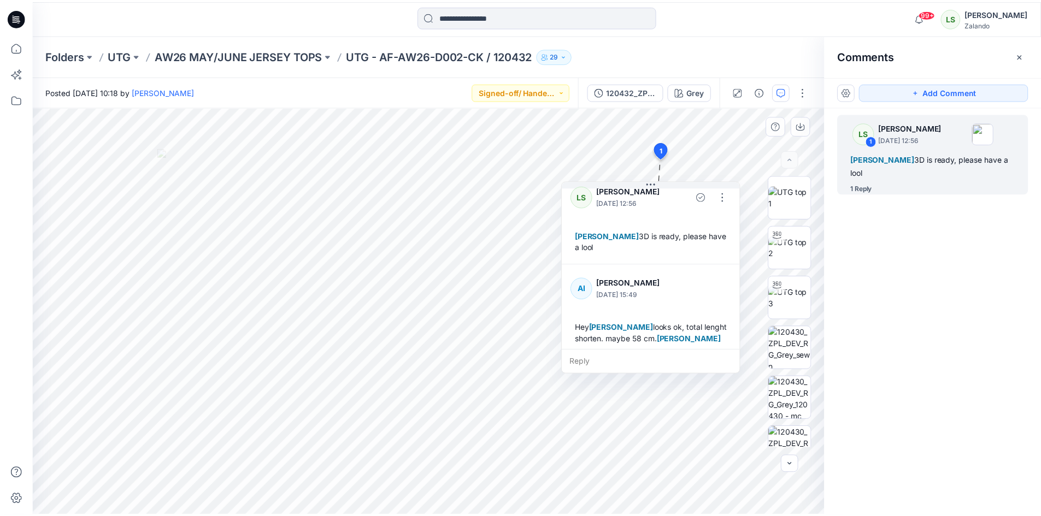
scroll to position [19, 0]
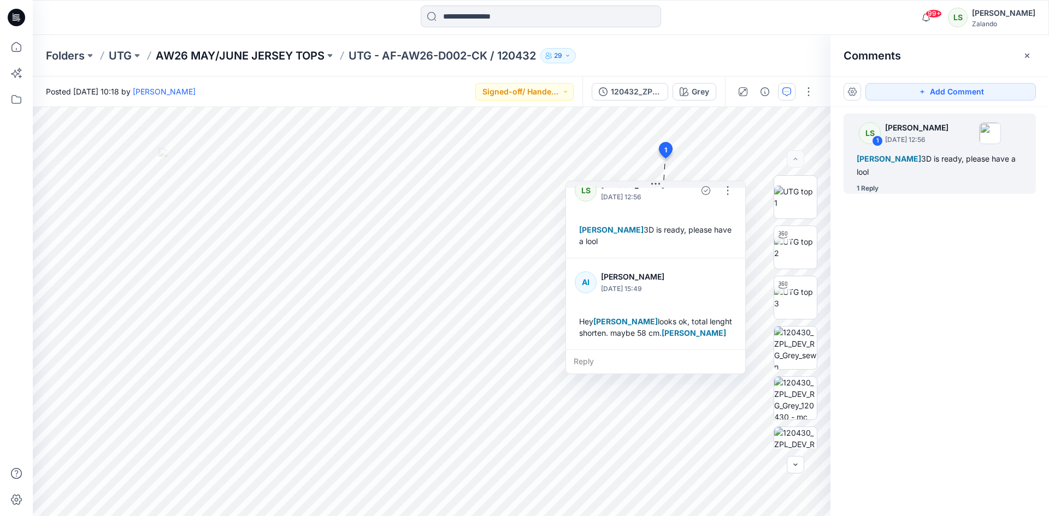
click at [279, 57] on p "AW26 MAY/JUNE JERSEY TOPS" at bounding box center [240, 55] width 169 height 15
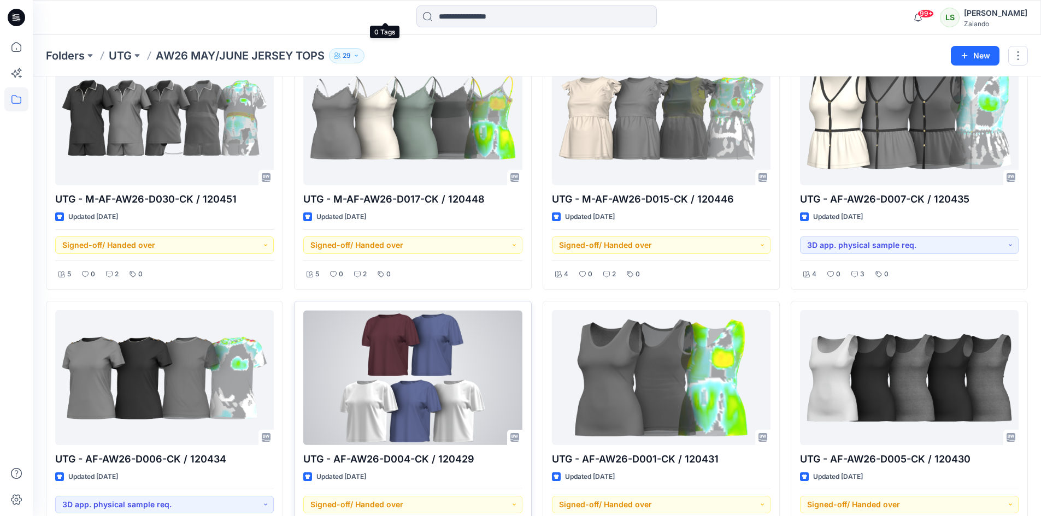
scroll to position [908, 0]
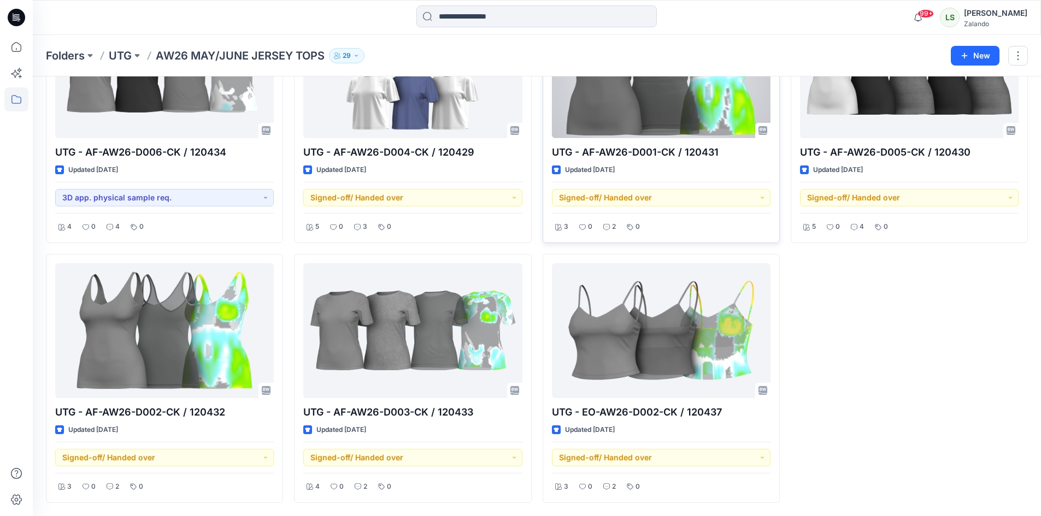
click at [660, 141] on div "UTG - AF-AW26-D001-CK / 120431 Updated 7 days ago Signed-off/ Handed over 3 0 2…" at bounding box center [660, 118] width 237 height 249
click at [666, 121] on div at bounding box center [661, 70] width 219 height 135
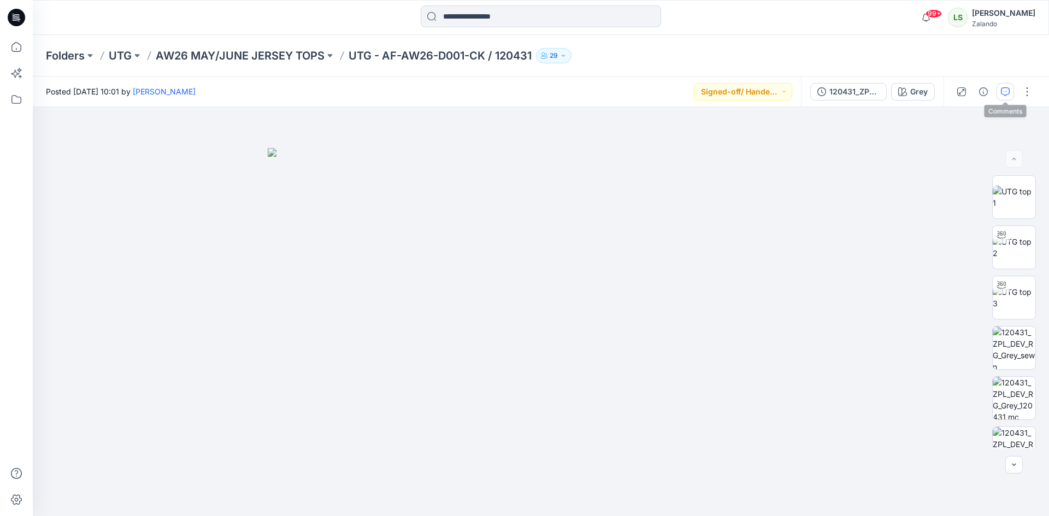
click at [1011, 92] on button "button" at bounding box center [1004, 91] width 17 height 17
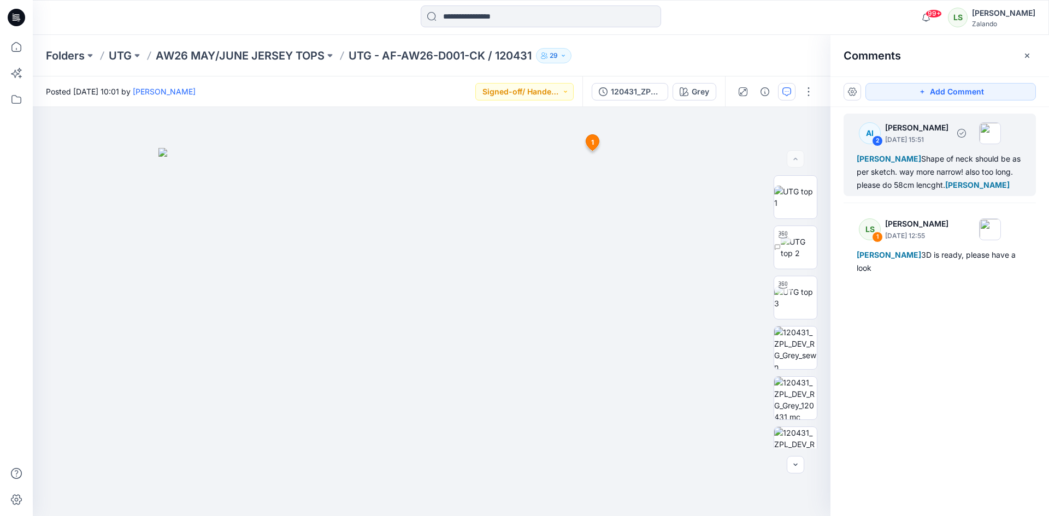
click at [898, 194] on div "AI 2 Alexandre Ivan Almeida Fonseca September 12, 2025 15:51 Lise Stougaard Sha…" at bounding box center [940, 155] width 192 height 82
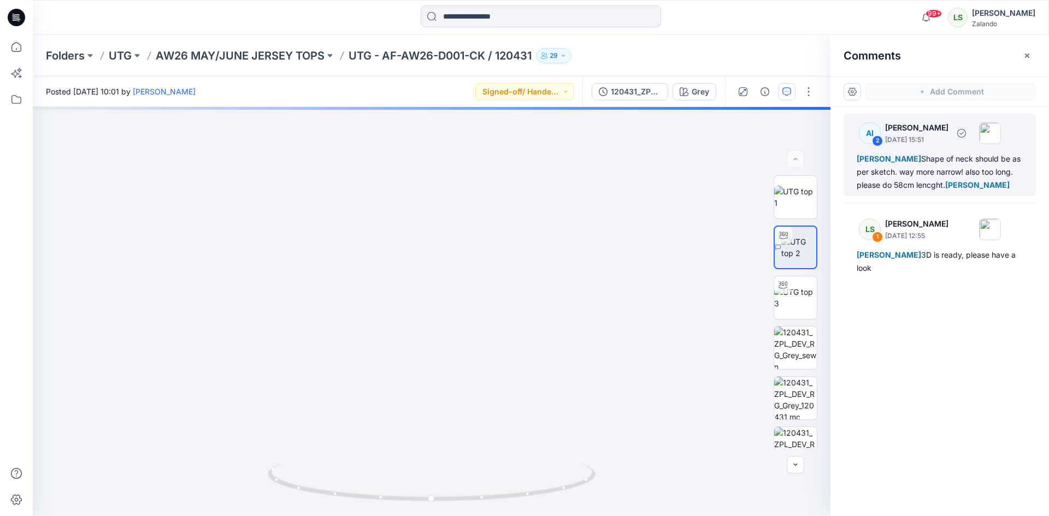
click at [889, 179] on div "Lise Stougaard Shape of neck should be as per sketch. way more narrow! also too…" at bounding box center [940, 171] width 166 height 39
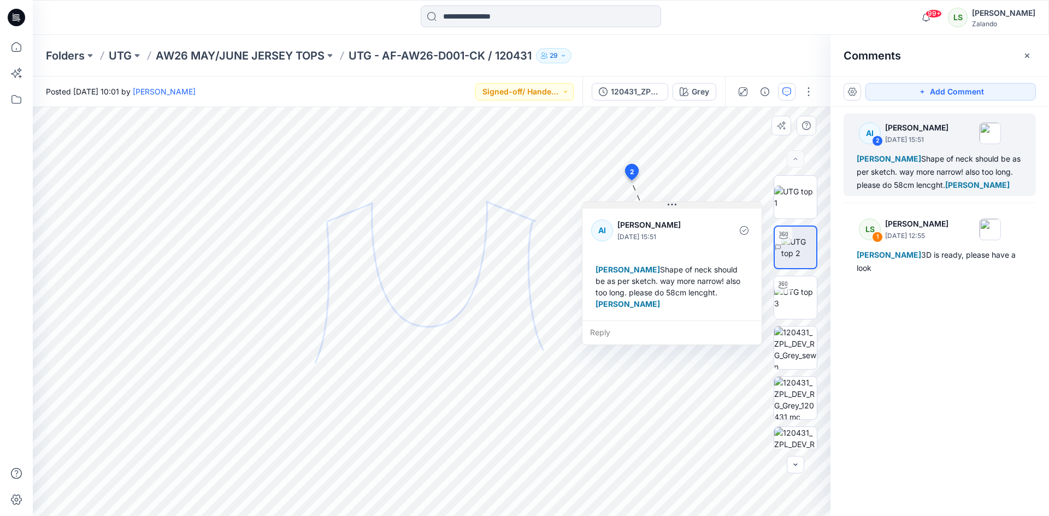
drag, startPoint x: 598, startPoint y: 259, endPoint x: 694, endPoint y: 204, distance: 110.6
click at [694, 204] on button at bounding box center [671, 205] width 179 height 7
click at [298, 48] on p "AW26 MAY/JUNE JERSEY TOPS" at bounding box center [240, 55] width 169 height 15
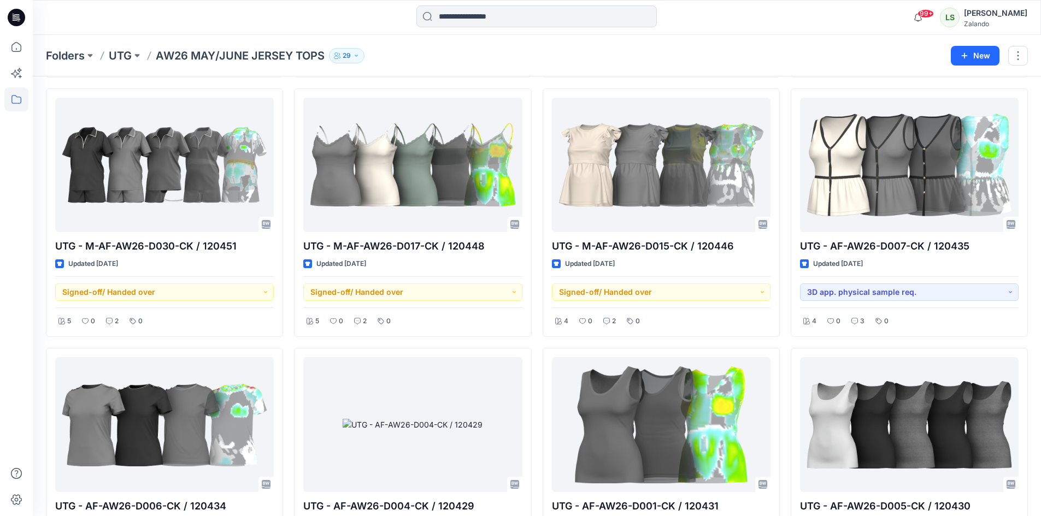
scroll to position [710, 0]
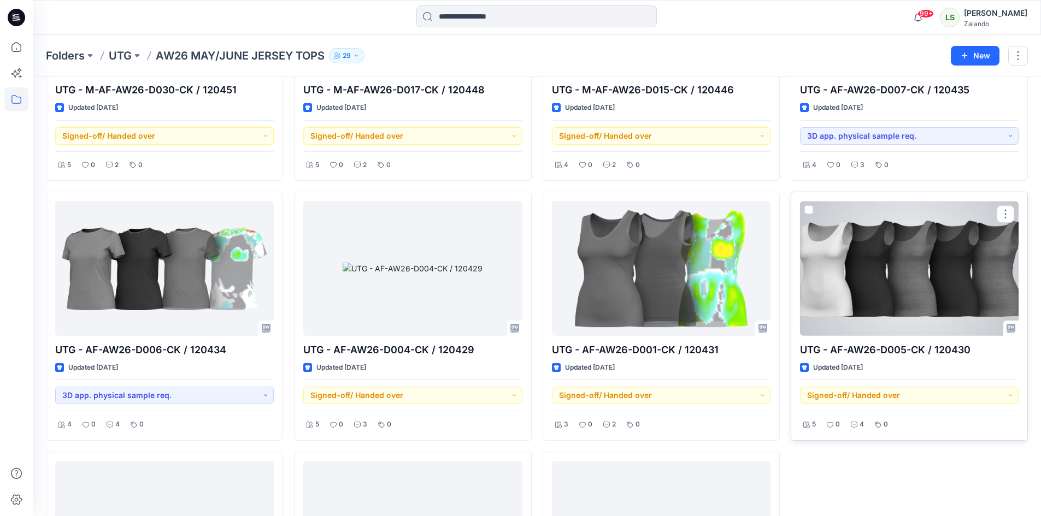
click at [971, 279] on div at bounding box center [909, 268] width 219 height 135
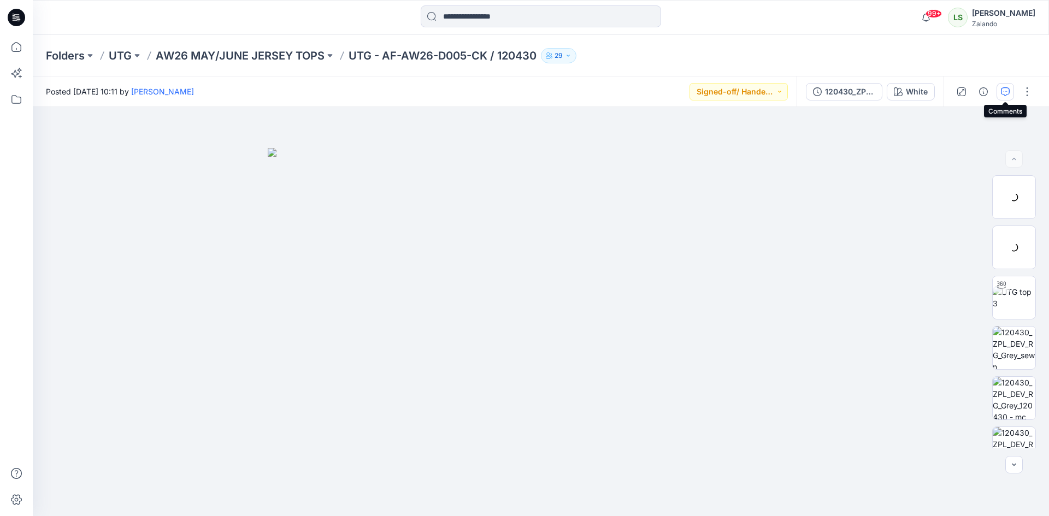
click at [1005, 89] on icon "button" at bounding box center [1005, 91] width 9 height 9
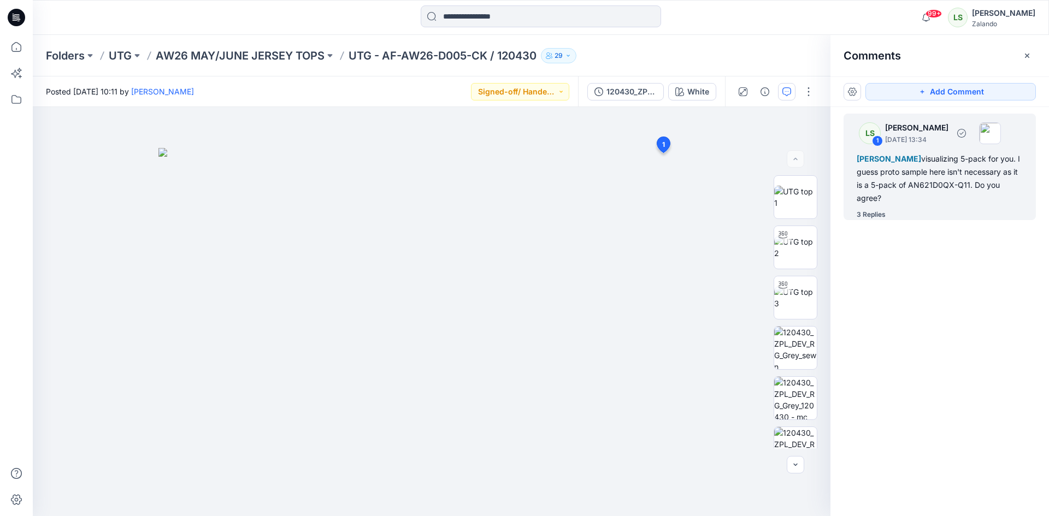
click at [881, 214] on div "3 Replies" at bounding box center [871, 214] width 29 height 11
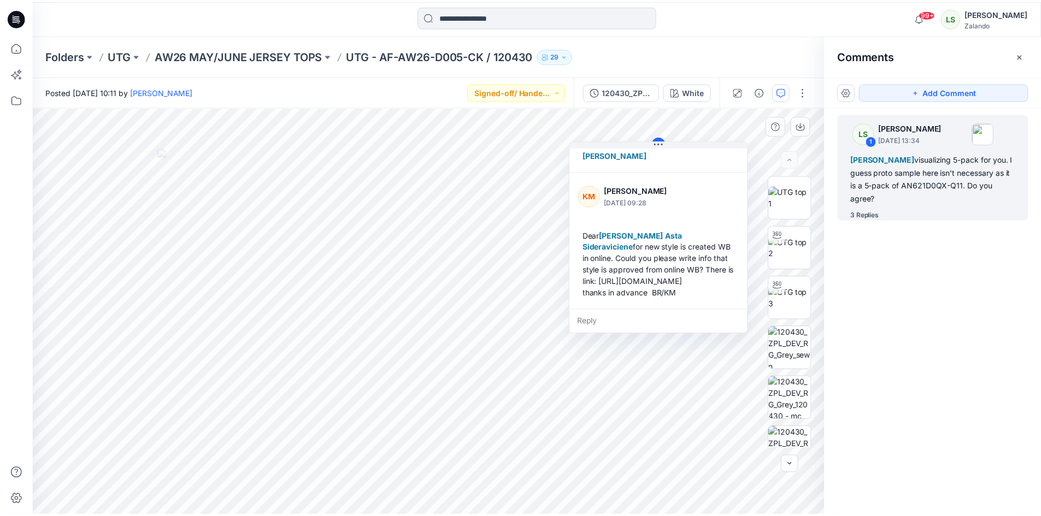
scroll to position [329, 0]
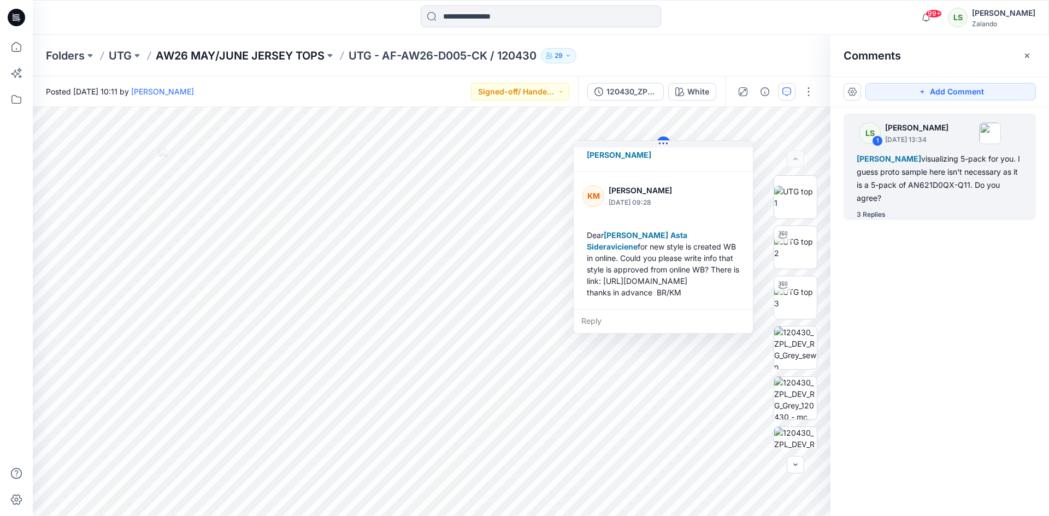
click at [281, 60] on p "AW26 MAY/JUNE JERSEY TOPS" at bounding box center [240, 55] width 169 height 15
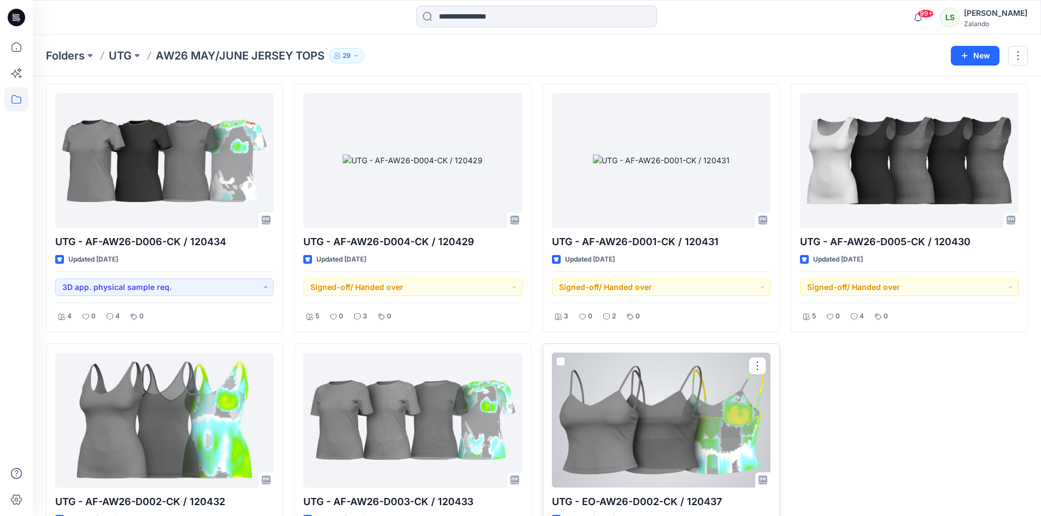
scroll to position [765, 0]
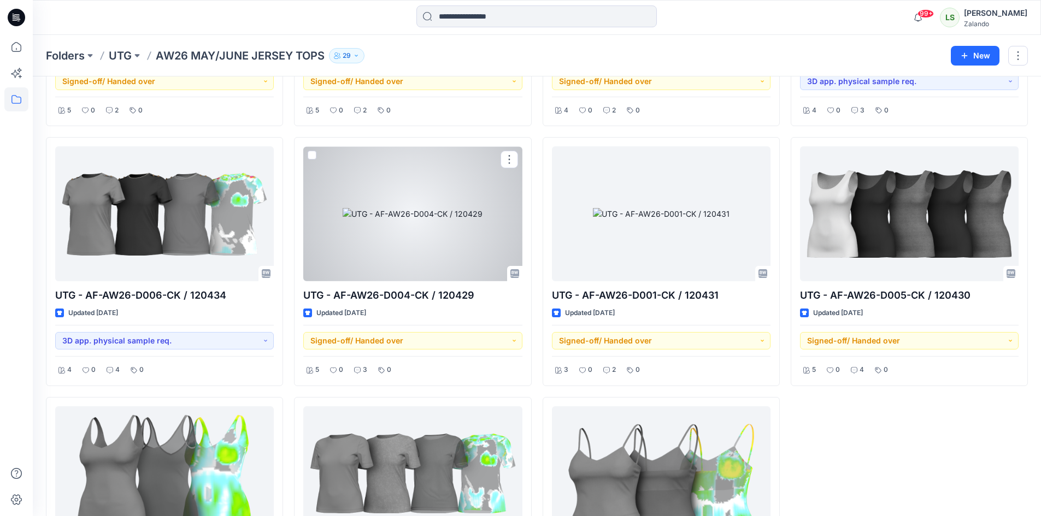
drag, startPoint x: 381, startPoint y: 212, endPoint x: 423, endPoint y: 210, distance: 42.1
click at [381, 213] on div at bounding box center [412, 213] width 219 height 135
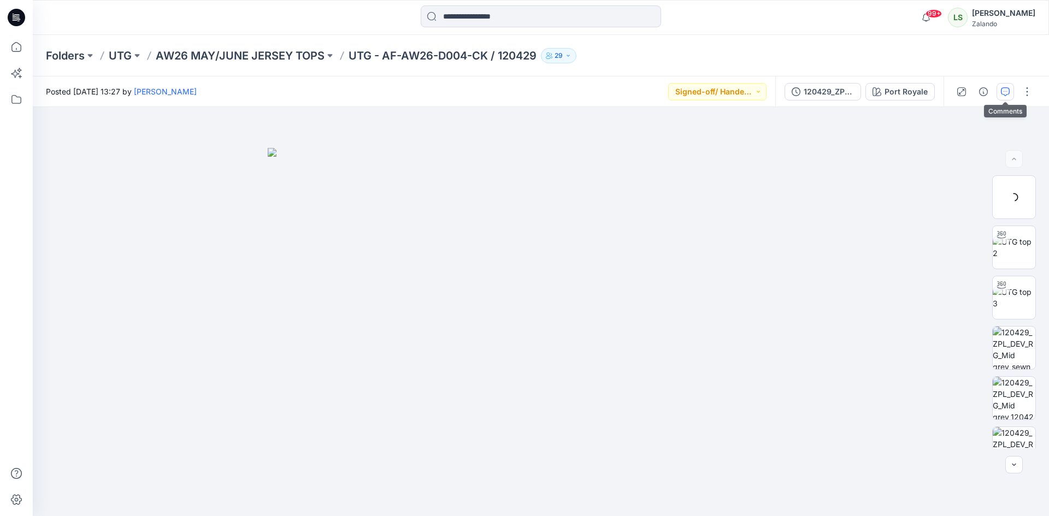
click at [1007, 93] on icon "button" at bounding box center [1005, 91] width 9 height 9
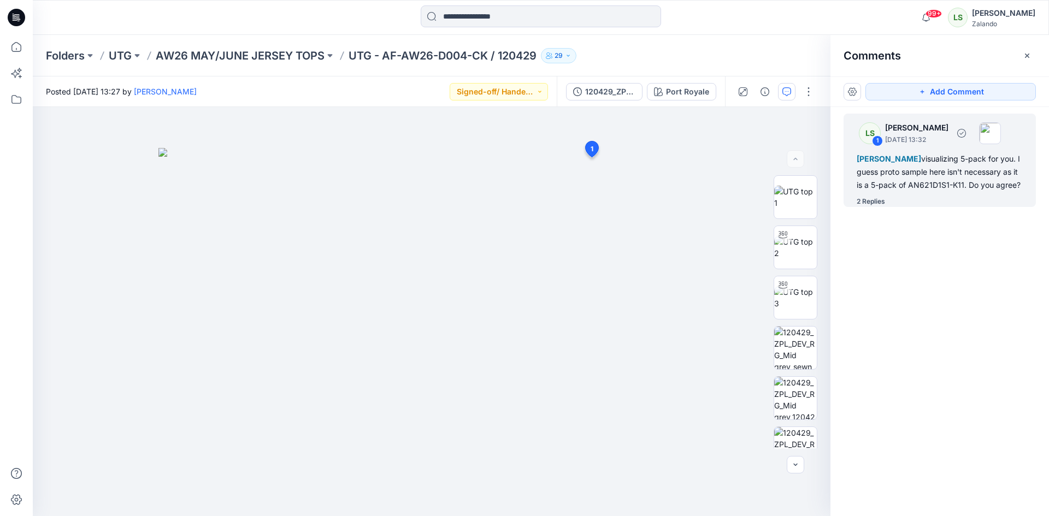
click at [888, 207] on div "2 Replies" at bounding box center [946, 201] width 179 height 11
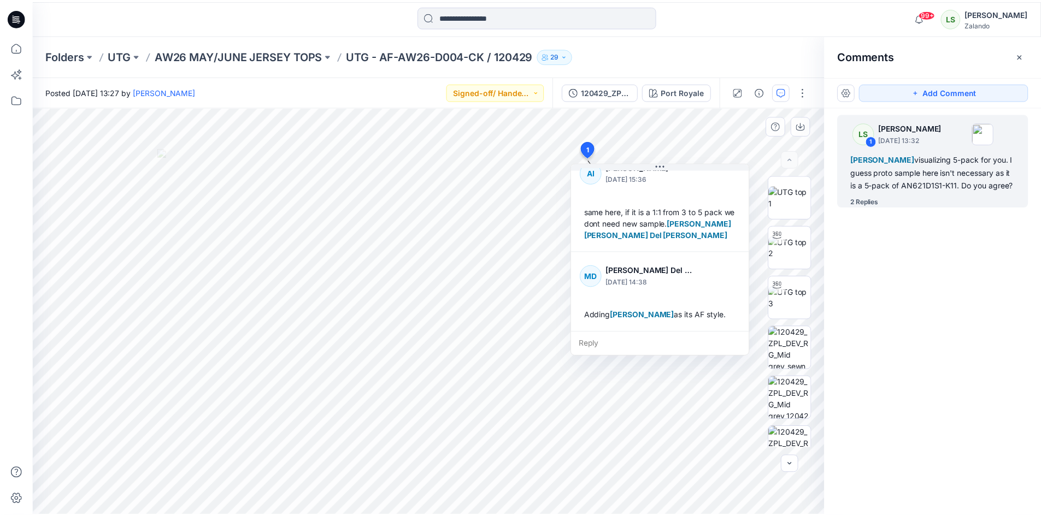
scroll to position [79, 0]
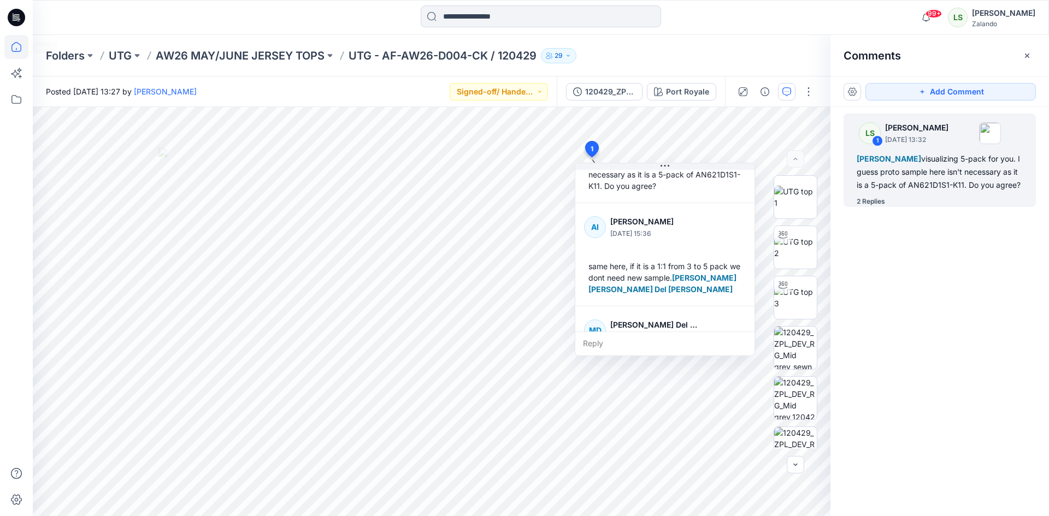
click at [10, 51] on icon at bounding box center [16, 47] width 24 height 24
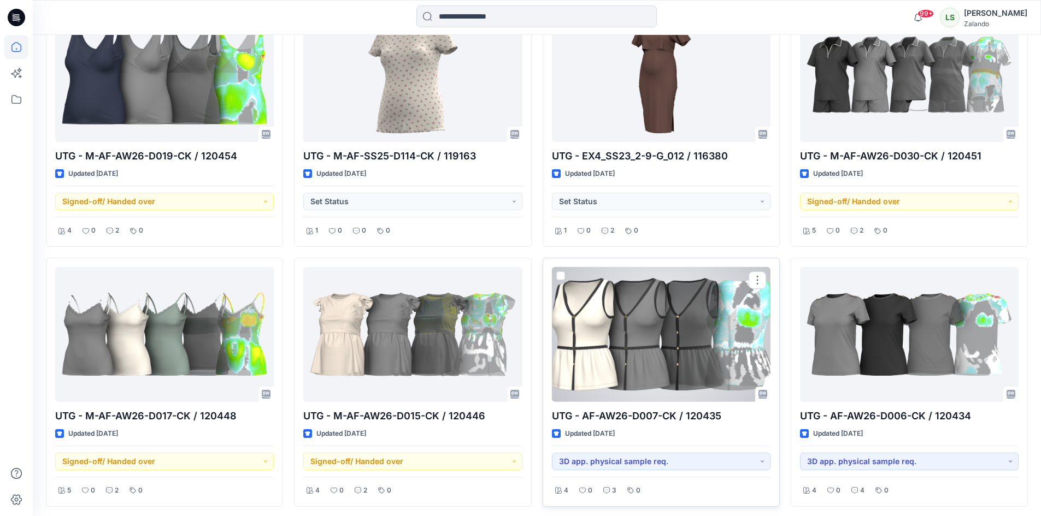
scroll to position [1462, 0]
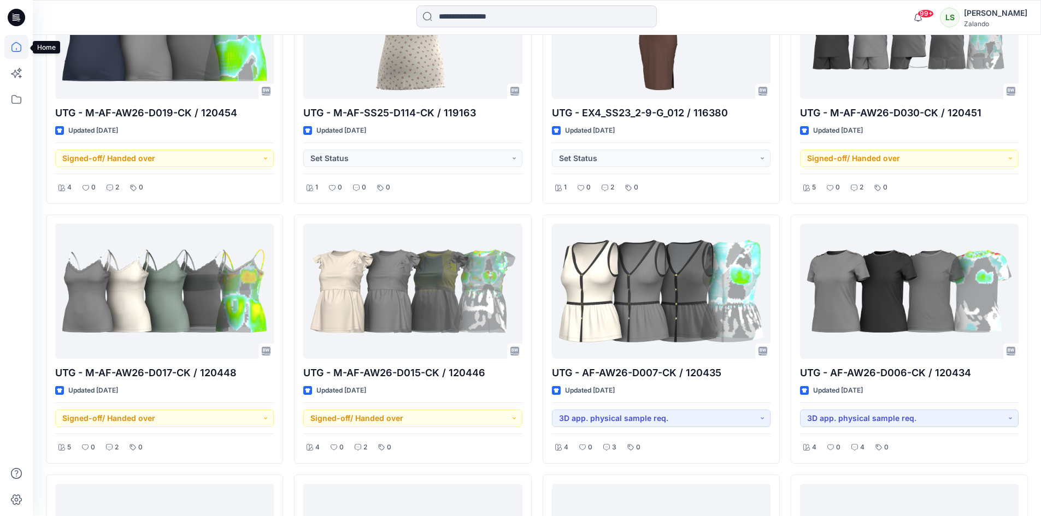
click at [15, 46] on icon at bounding box center [16, 47] width 24 height 24
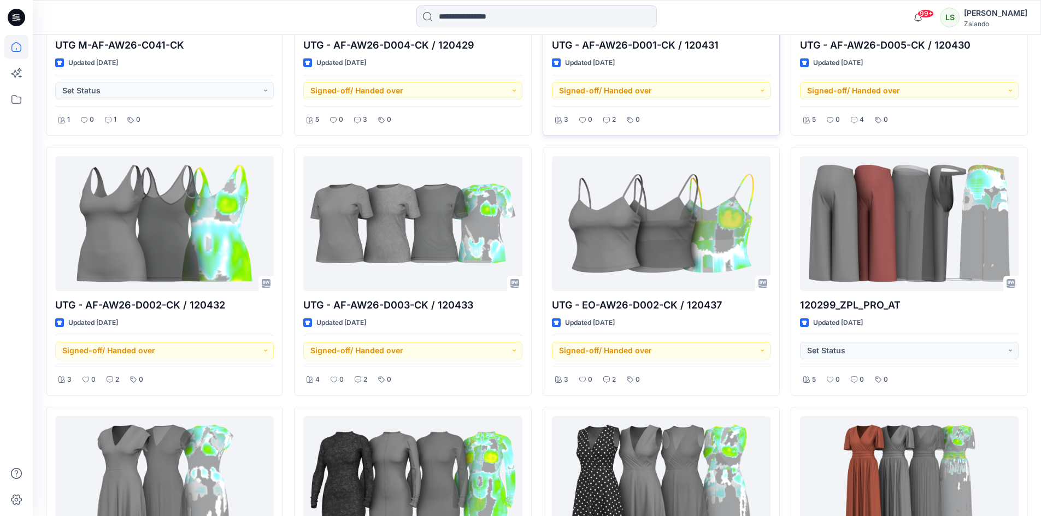
scroll to position [2679, 0]
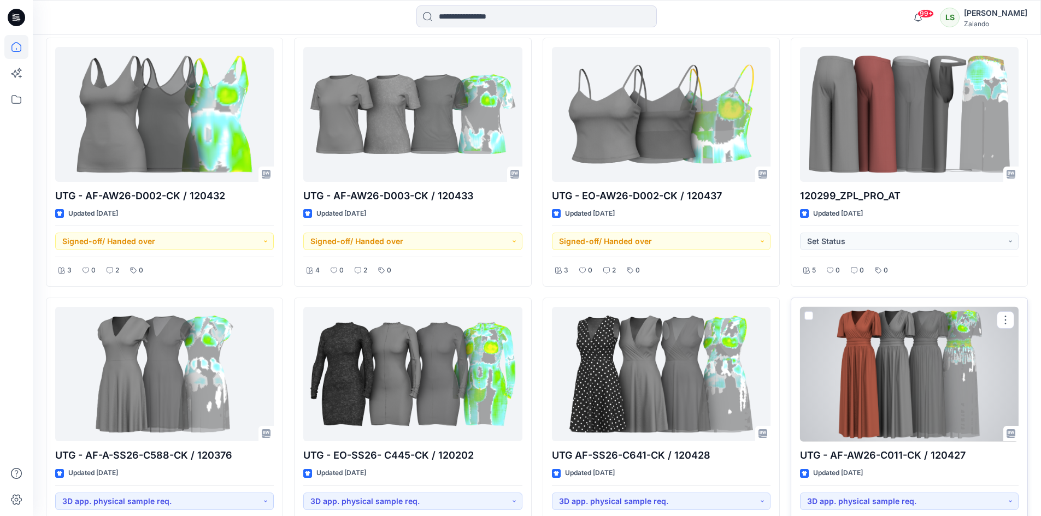
click at [935, 352] on div at bounding box center [909, 374] width 219 height 135
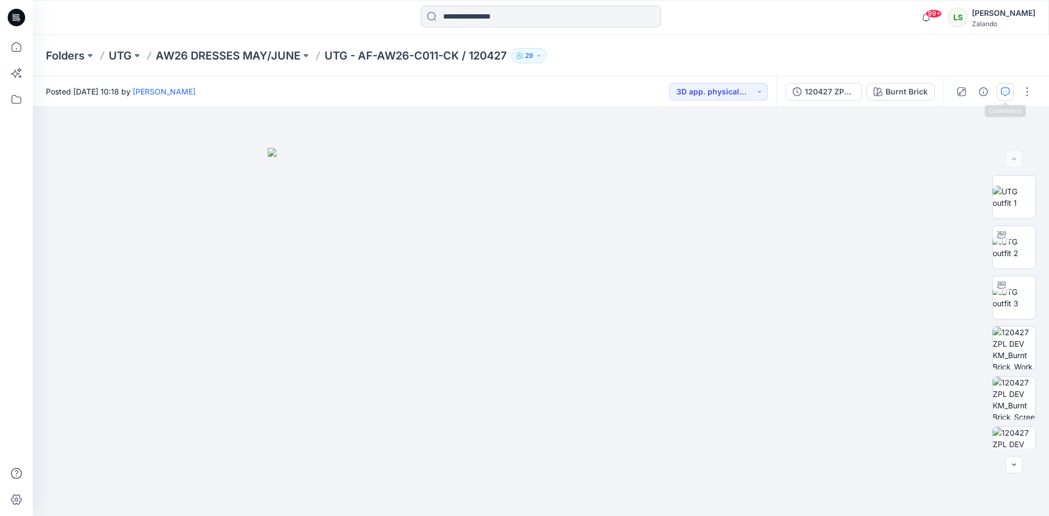
click at [1005, 95] on icon "button" at bounding box center [1005, 91] width 9 height 9
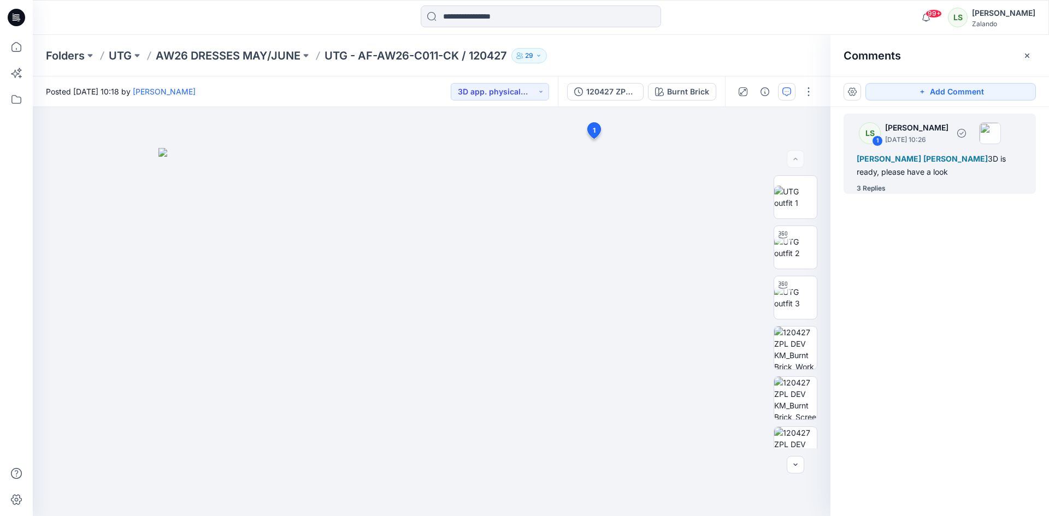
click at [885, 192] on div "3 Replies" at bounding box center [871, 188] width 29 height 11
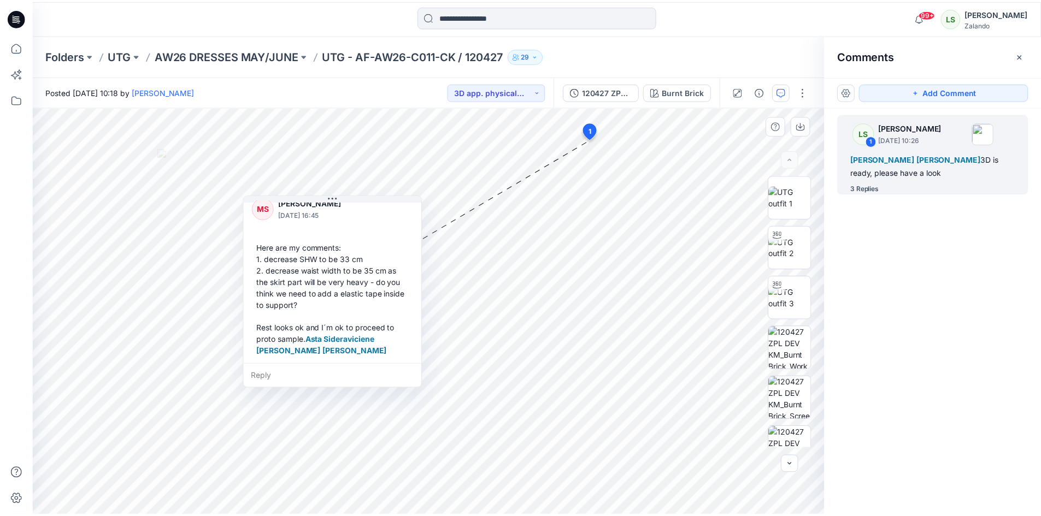
scroll to position [340, 0]
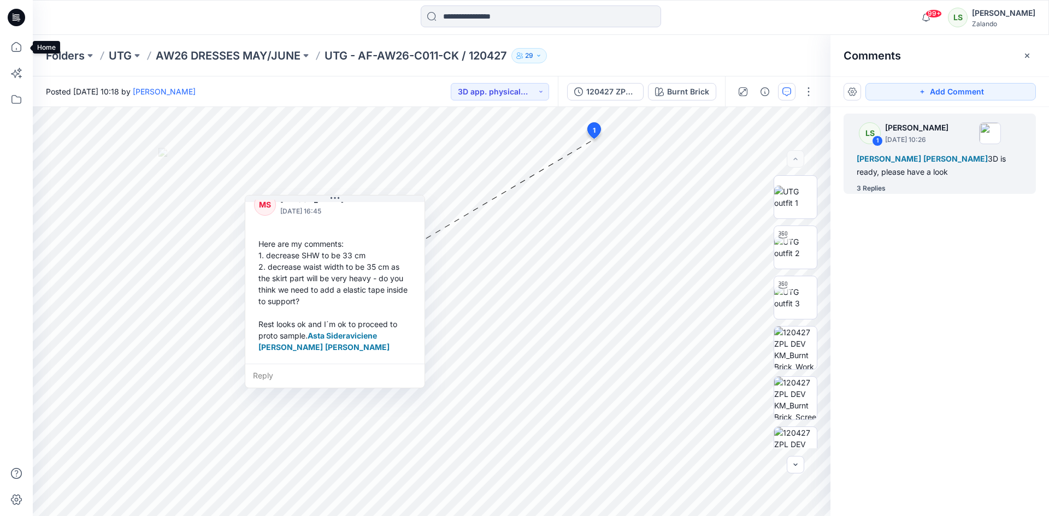
drag, startPoint x: 23, startPoint y: 48, endPoint x: 186, endPoint y: 2, distance: 169.1
click at [23, 48] on icon at bounding box center [16, 47] width 24 height 24
